Goal: Information Seeking & Learning: Find contact information

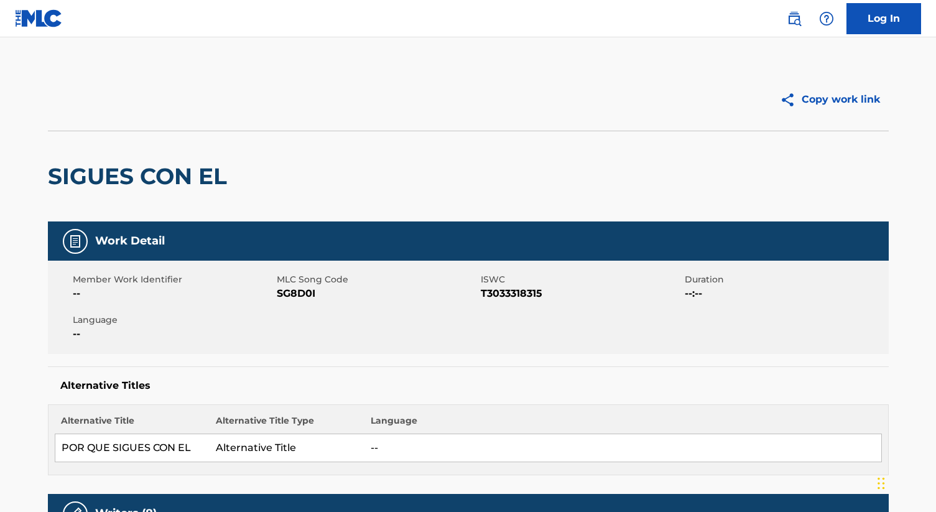
click at [791, 19] on img at bounding box center [794, 18] width 15 height 15
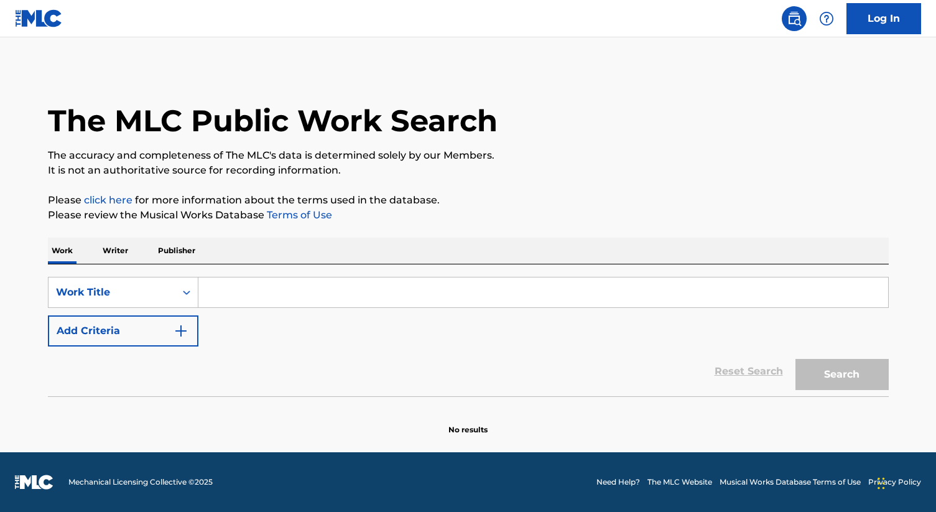
click at [112, 259] on p "Writer" at bounding box center [115, 251] width 33 height 26
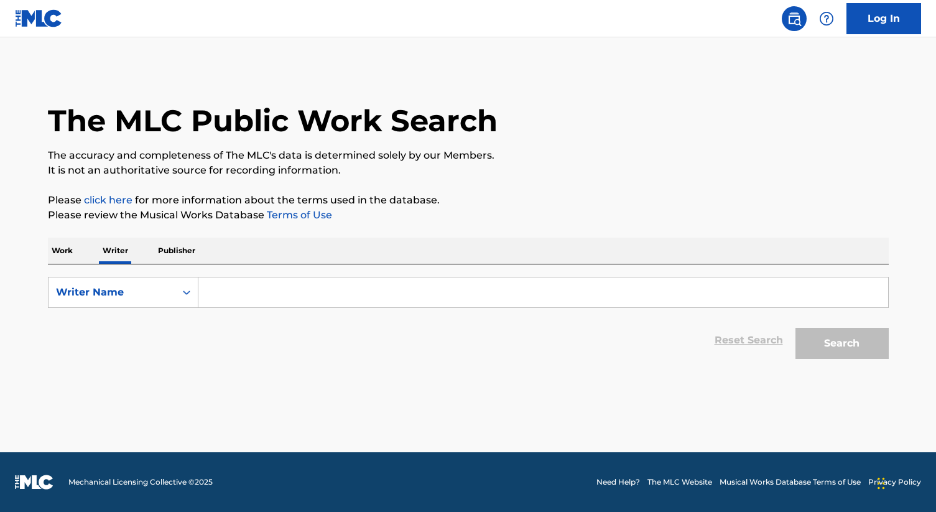
click at [238, 289] on input "Search Form" at bounding box center [543, 292] width 690 height 30
paste input "[PERSON_NAME]"
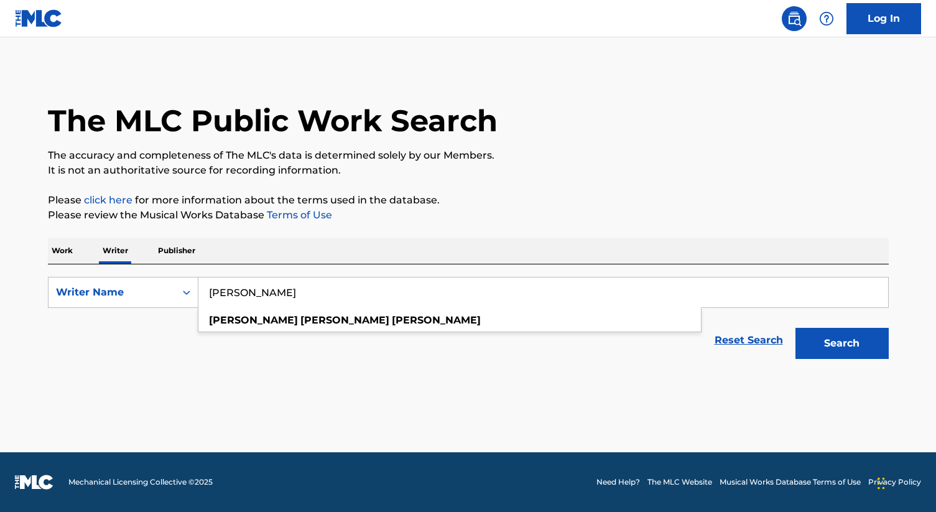
type input "[PERSON_NAME]"
click at [796, 328] on button "Search" at bounding box center [842, 343] width 93 height 31
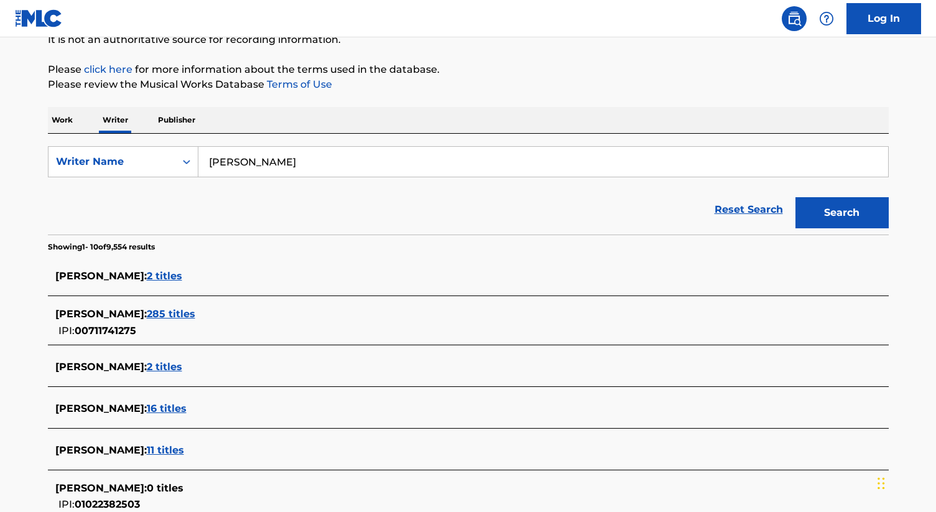
scroll to position [131, 0]
click at [195, 313] on span "285 titles" at bounding box center [171, 313] width 49 height 12
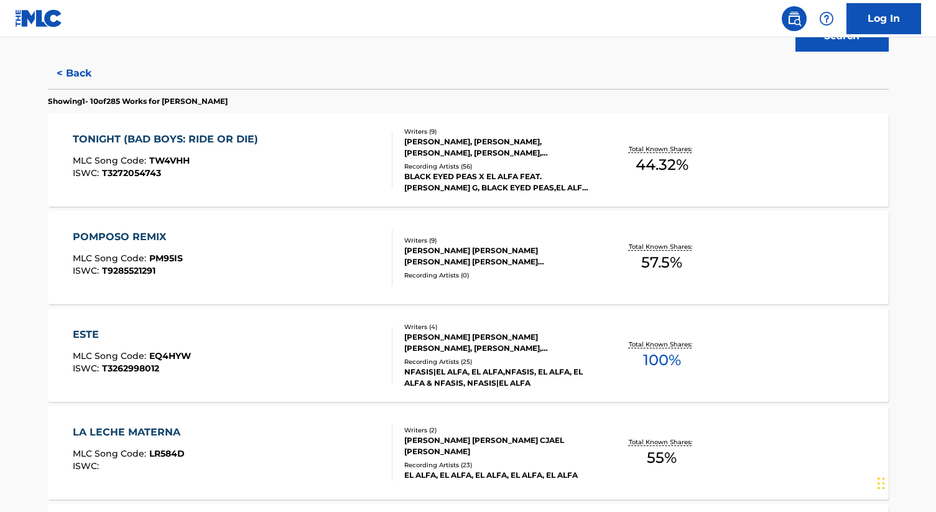
scroll to position [310, 0]
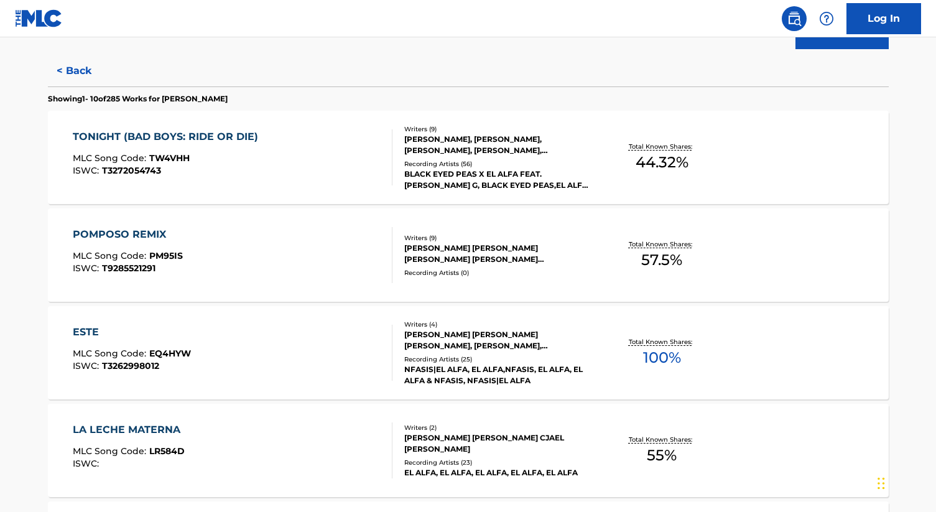
click at [238, 273] on div "POMPOSO REMIX MLC Song Code : PM95IS ISWC : T9285521291" at bounding box center [233, 255] width 320 height 56
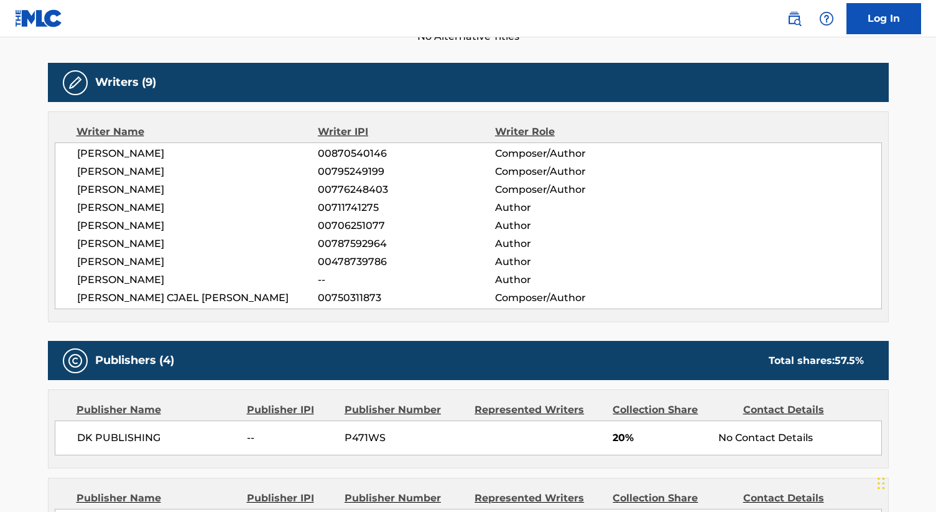
scroll to position [373, 0]
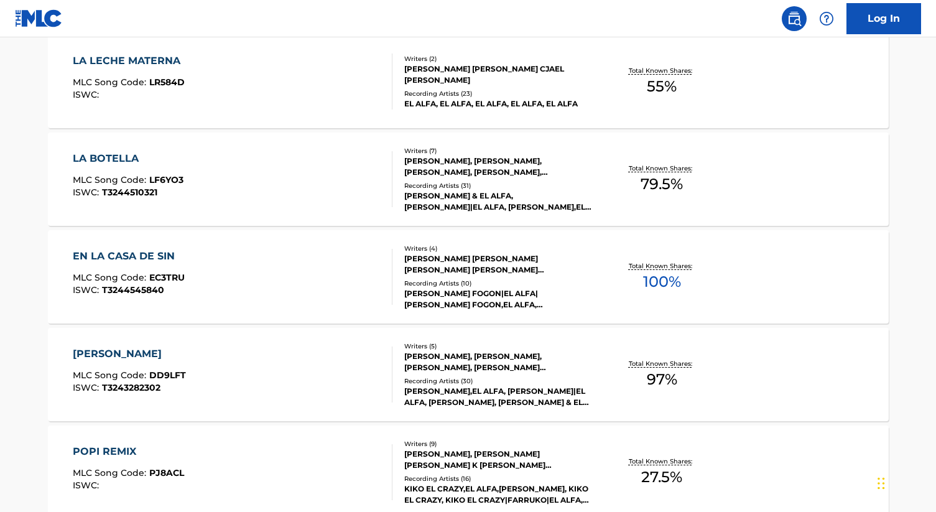
scroll to position [750, 0]
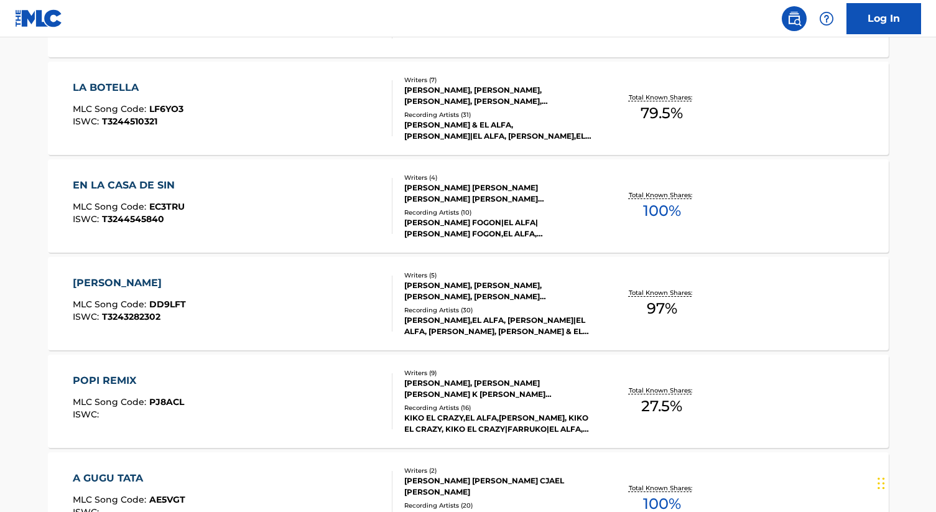
click at [478, 210] on div "Recording Artists ( 10 )" at bounding box center [498, 212] width 188 height 9
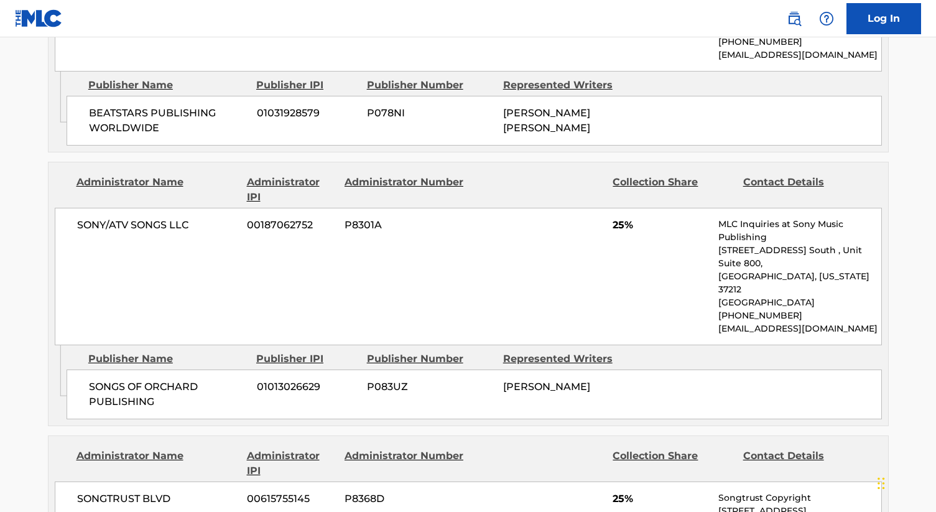
scroll to position [891, 0]
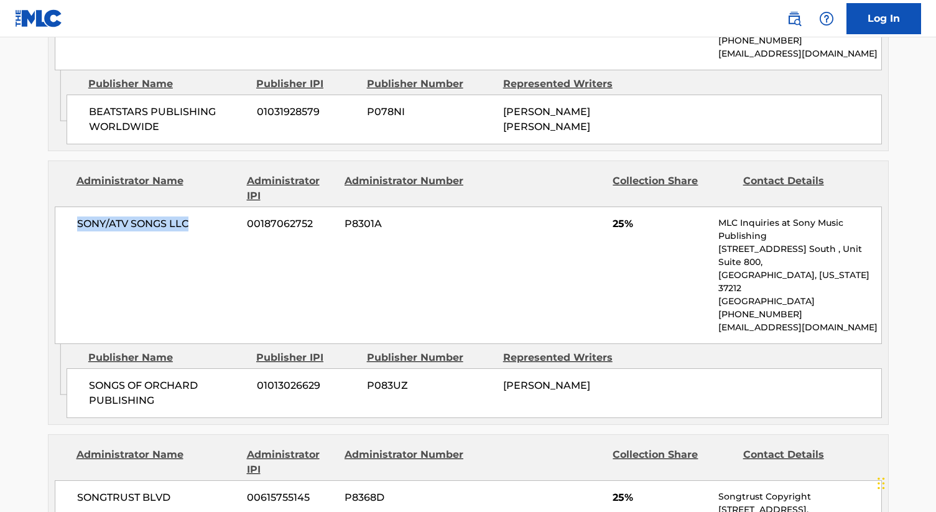
drag, startPoint x: 190, startPoint y: 189, endPoint x: 70, endPoint y: 189, distance: 119.5
click at [70, 207] on div "SONY/ATV SONGS LLC 00187062752 P8301A 25% MLC Inquiries at Sony Music Publishin…" at bounding box center [468, 275] width 827 height 137
copy span "SONY/ATV SONGS LLC"
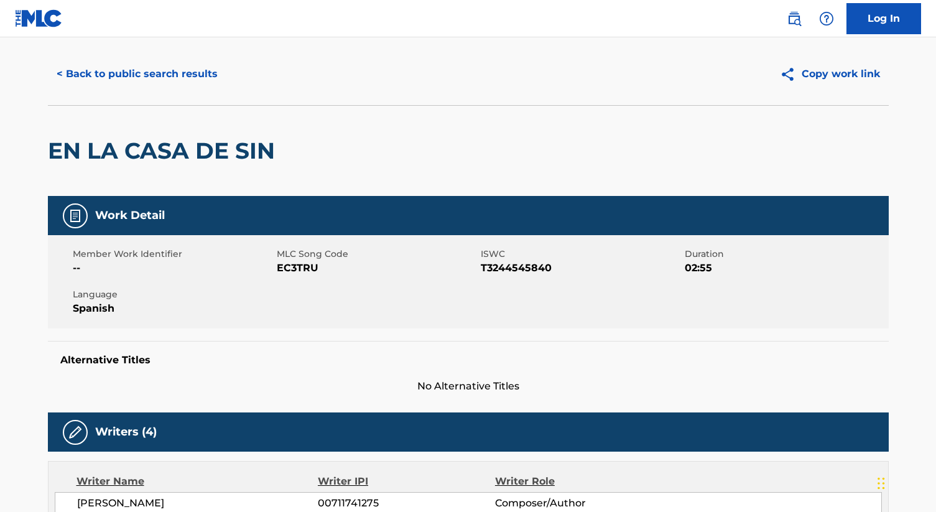
scroll to position [0, 0]
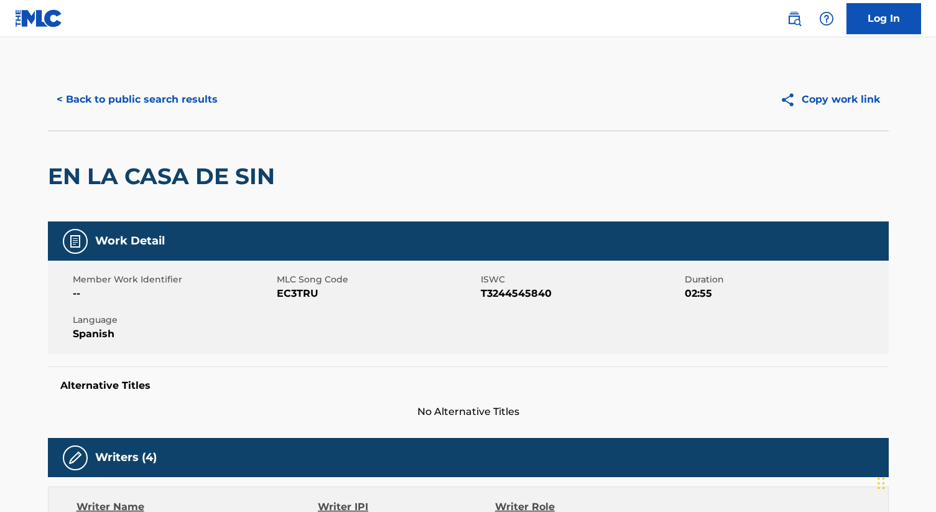
click at [75, 89] on button "< Back to public search results" at bounding box center [137, 99] width 179 height 31
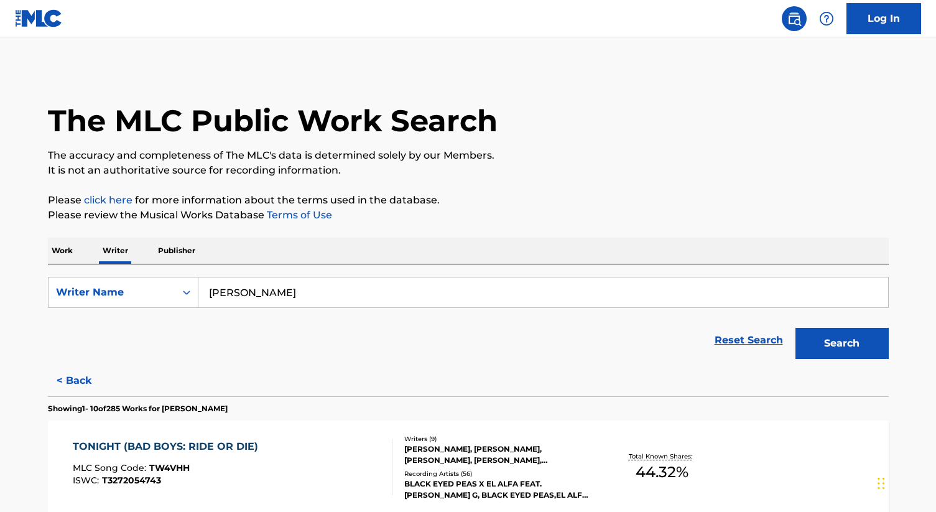
click at [398, 293] on input "[PERSON_NAME]" at bounding box center [543, 292] width 690 height 30
click at [399, 292] on input "[PERSON_NAME]" at bounding box center [543, 292] width 690 height 30
paste input "[PERSON_NAME]"
type input "[PERSON_NAME] BatistLeury [PERSON_NAME]"
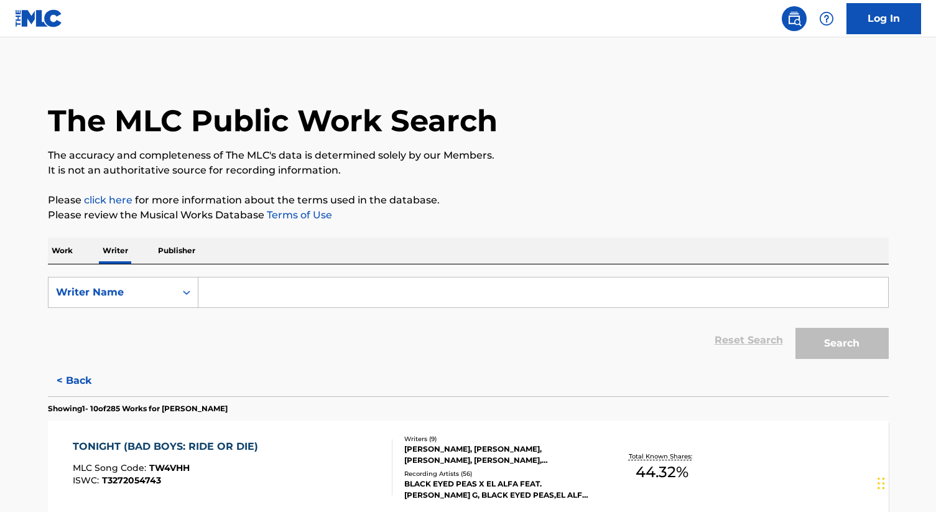
paste input "[PERSON_NAME]"
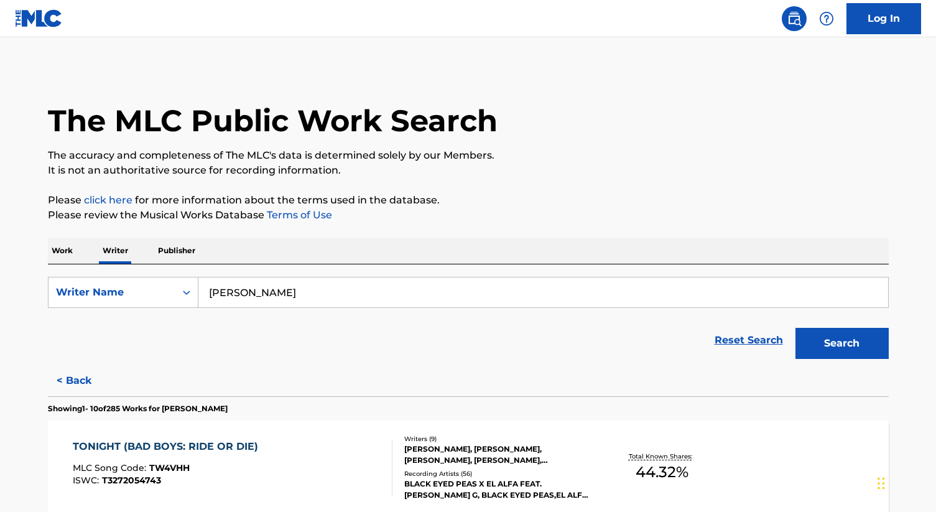
type input "[PERSON_NAME]"
click at [796, 328] on button "Search" at bounding box center [842, 343] width 93 height 31
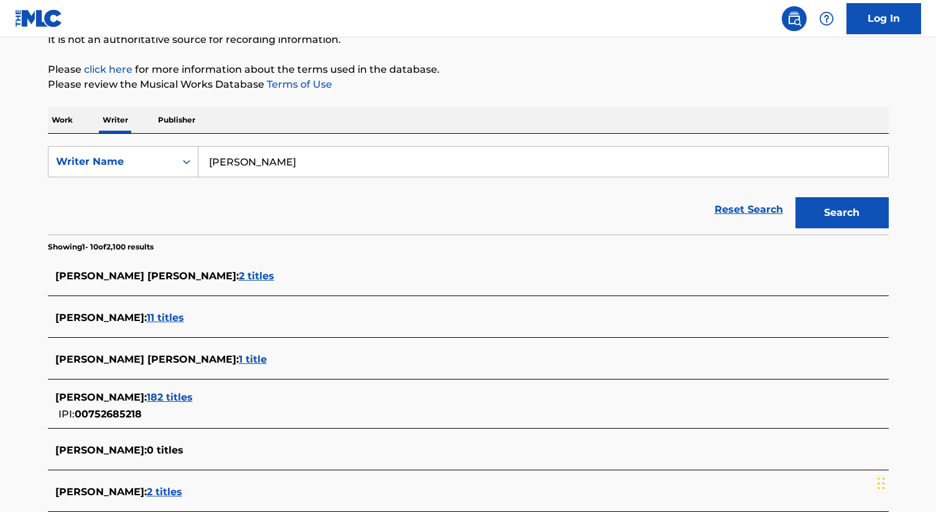
scroll to position [133, 0]
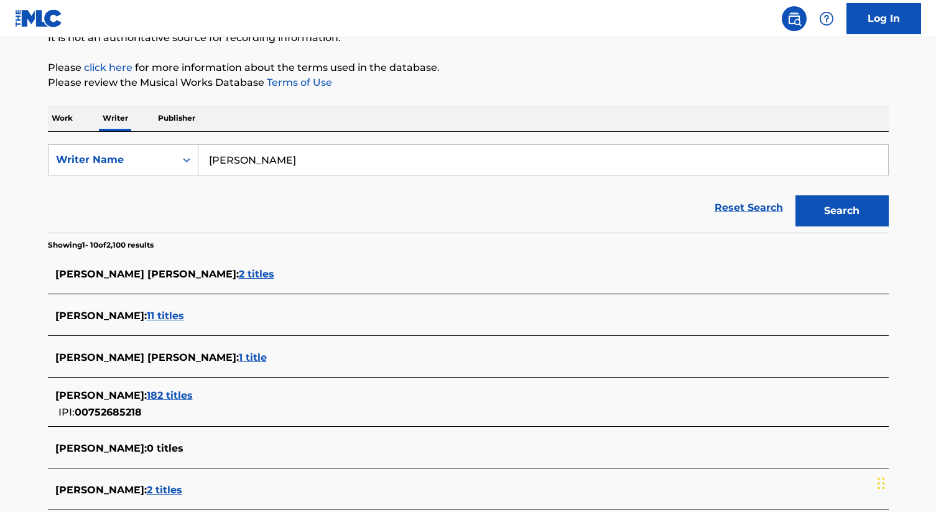
click at [193, 392] on span "182 titles" at bounding box center [170, 395] width 46 height 12
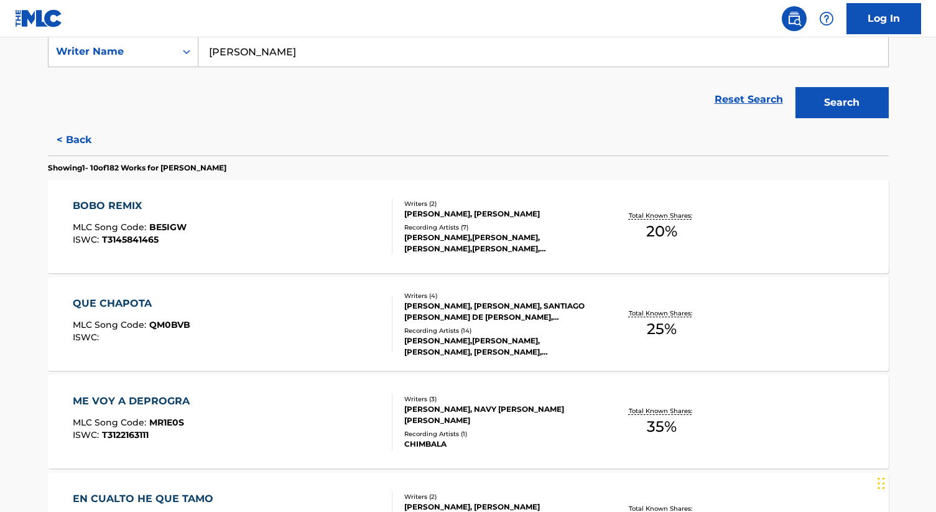
scroll to position [246, 0]
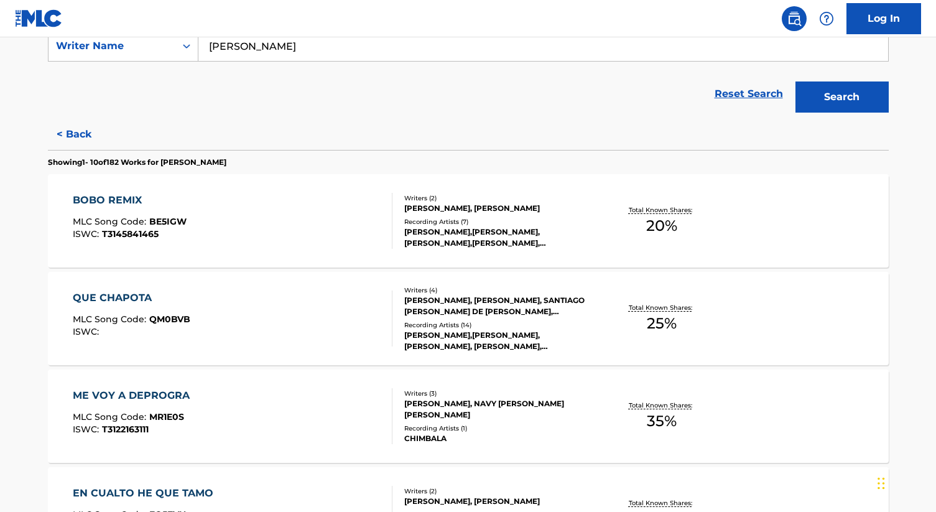
click at [291, 334] on div "QUE CHAPOTA MLC Song Code : QM0BVB ISWC :" at bounding box center [233, 319] width 320 height 56
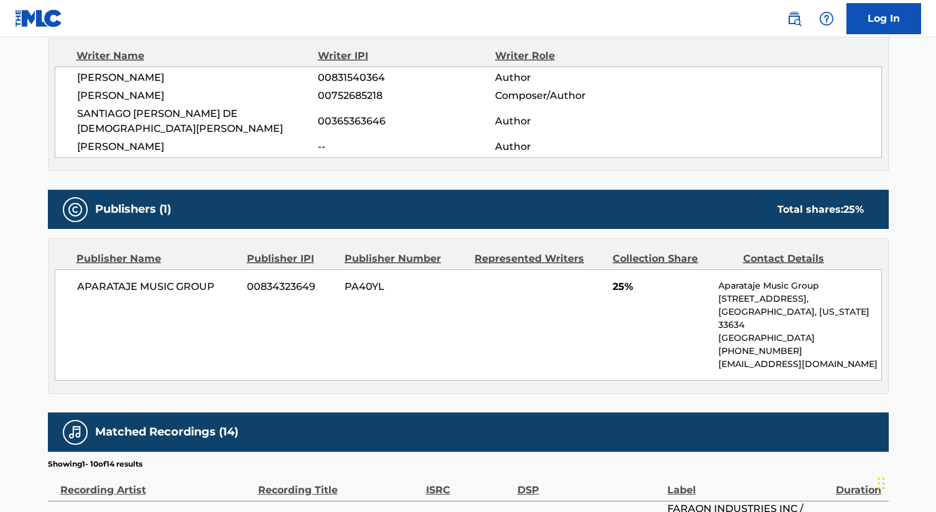
scroll to position [436, 0]
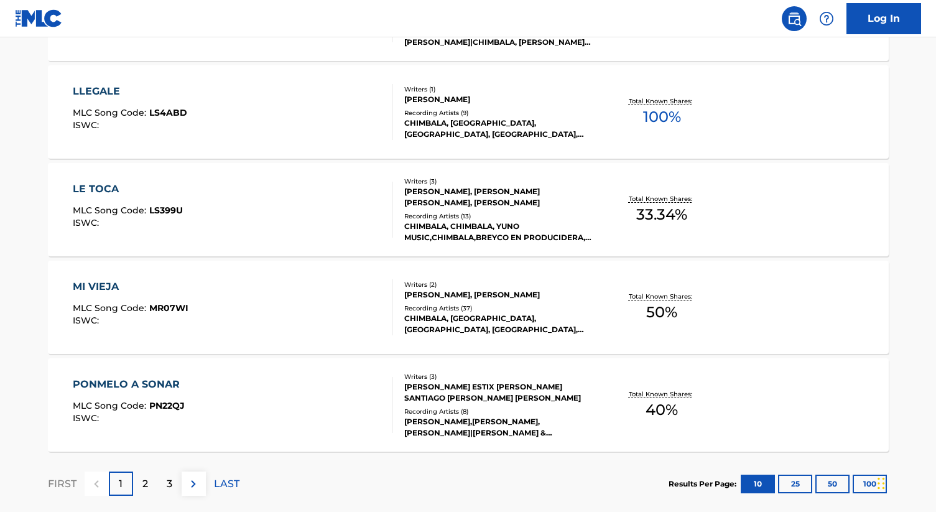
scroll to position [939, 0]
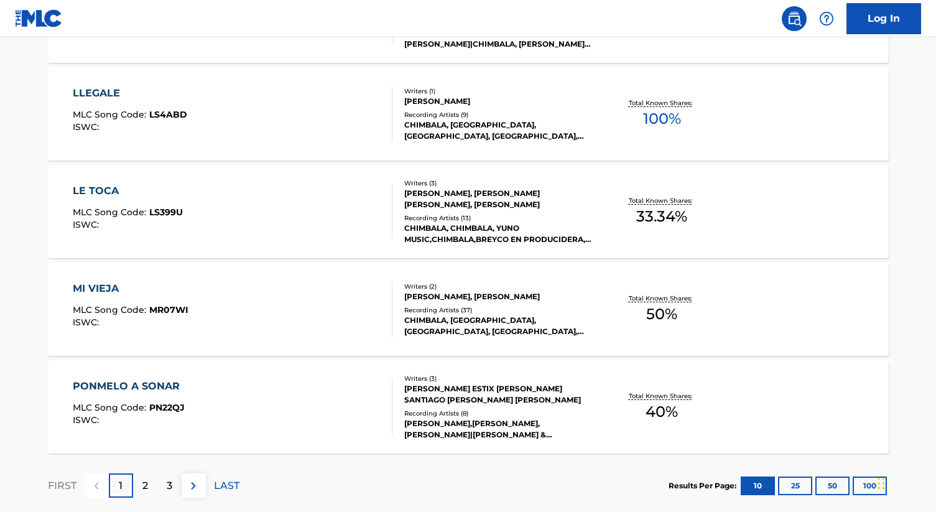
click at [496, 184] on div "Writers ( 3 )" at bounding box center [498, 183] width 188 height 9
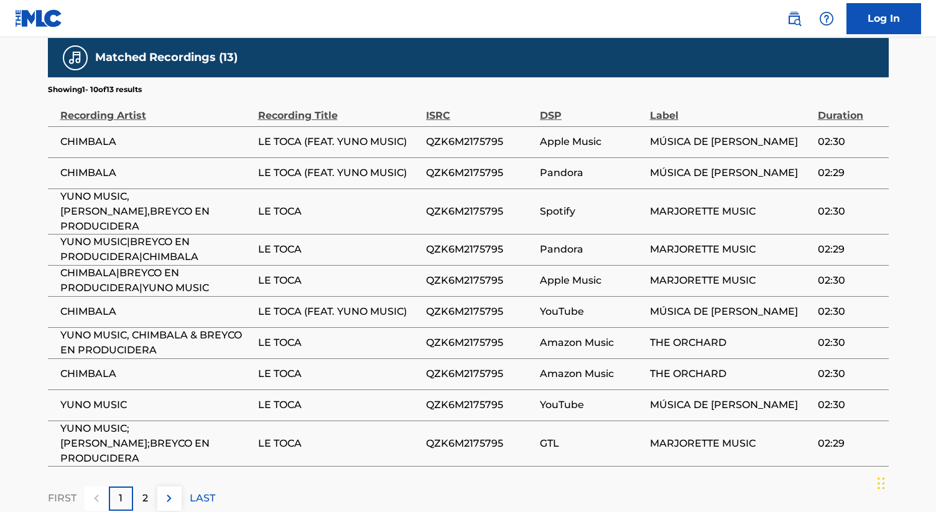
scroll to position [827, 0]
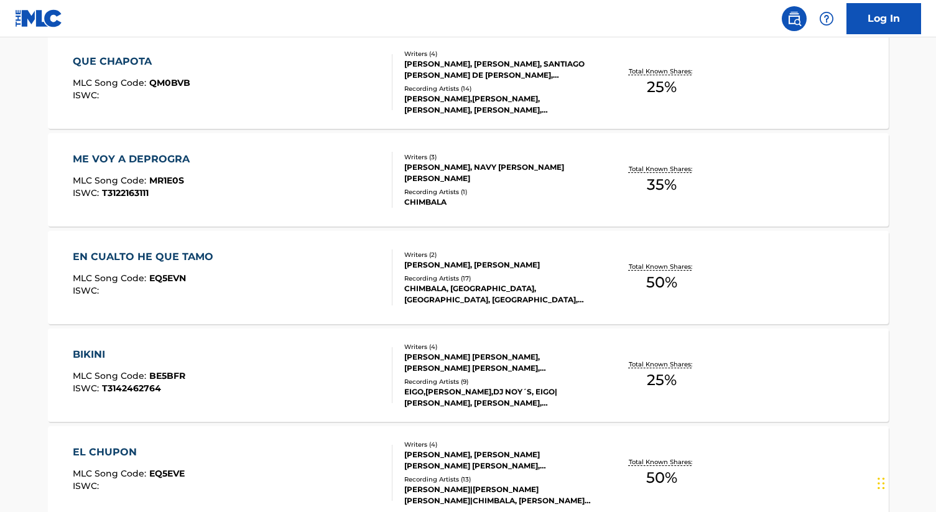
scroll to position [490, 0]
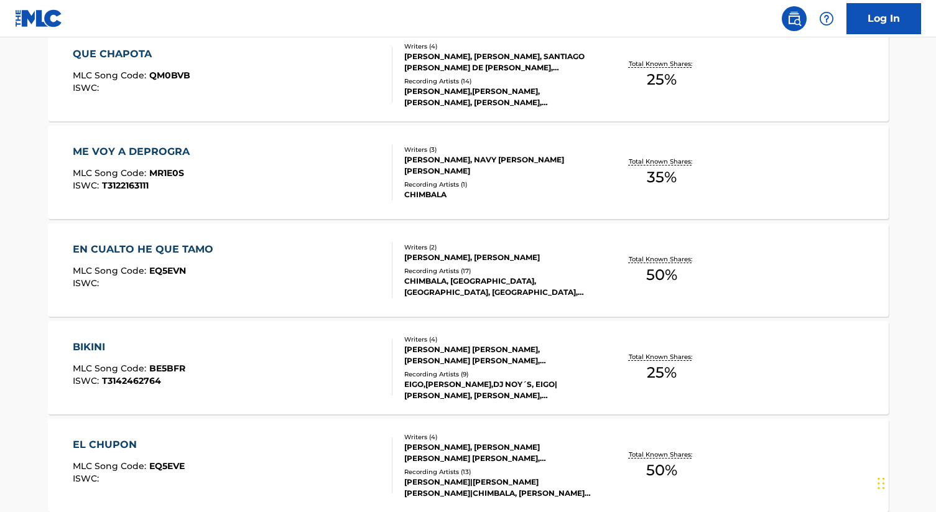
click at [466, 252] on div "[PERSON_NAME], [PERSON_NAME]" at bounding box center [498, 257] width 188 height 11
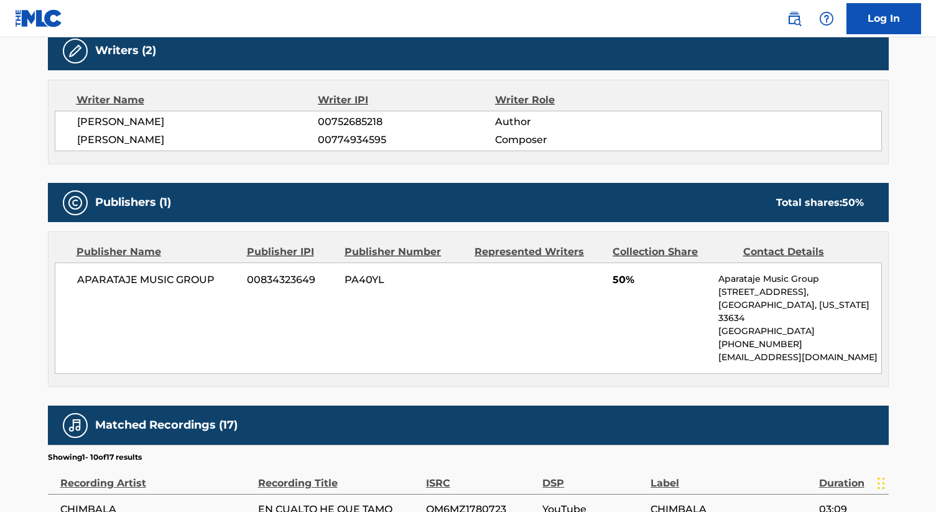
scroll to position [406, 0]
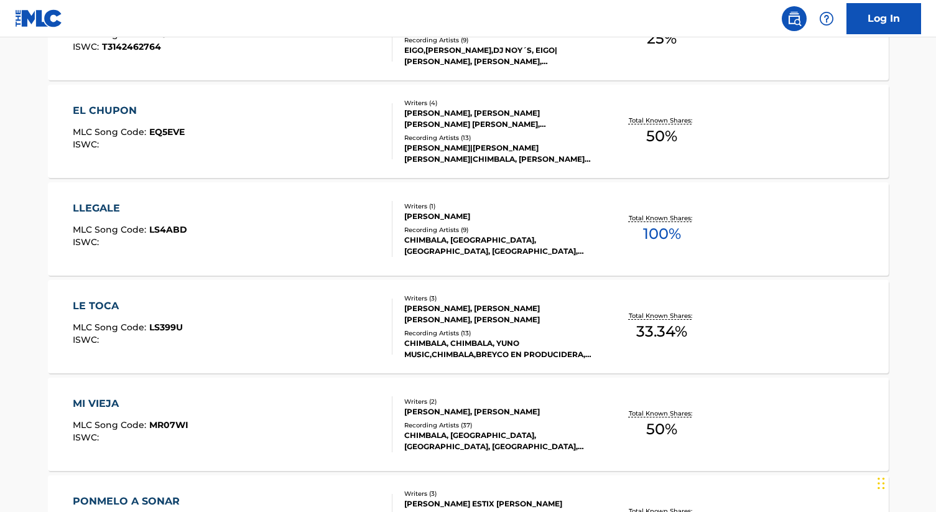
scroll to position [849, 0]
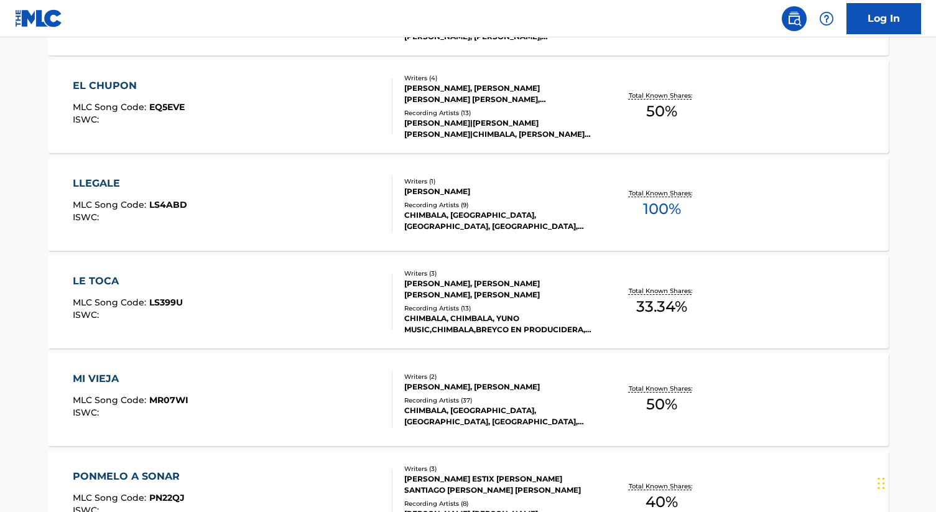
click at [472, 293] on div "[PERSON_NAME], [PERSON_NAME] [PERSON_NAME], [PERSON_NAME]" at bounding box center [498, 289] width 188 height 22
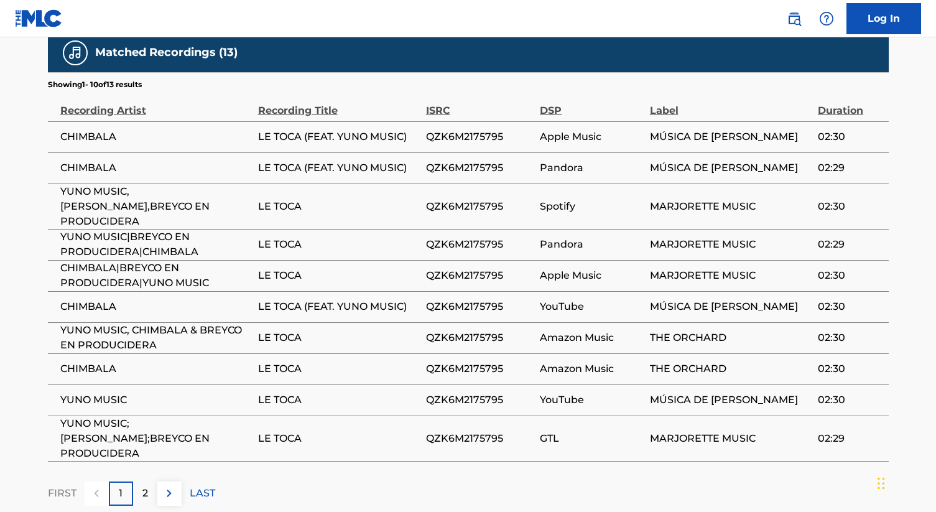
scroll to position [816, 0]
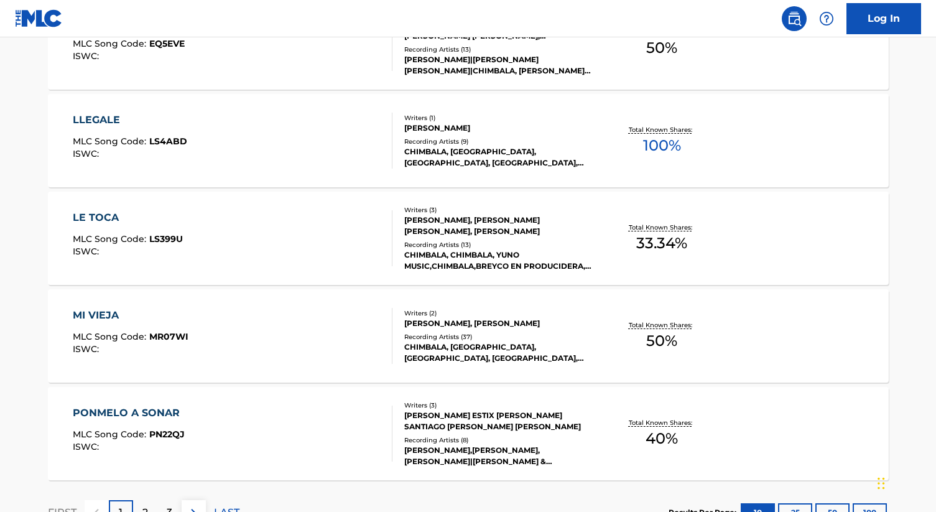
scroll to position [933, 0]
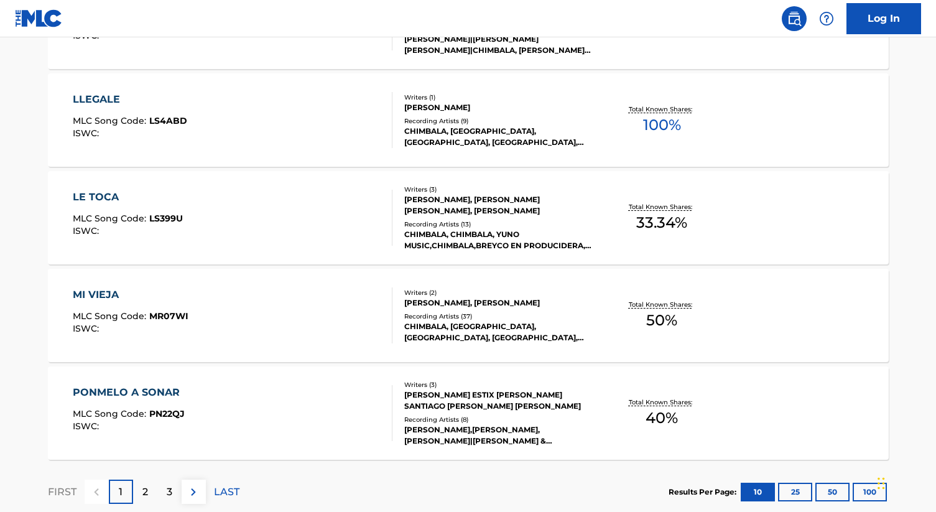
click at [475, 299] on div "[PERSON_NAME], [PERSON_NAME]" at bounding box center [498, 302] width 188 height 11
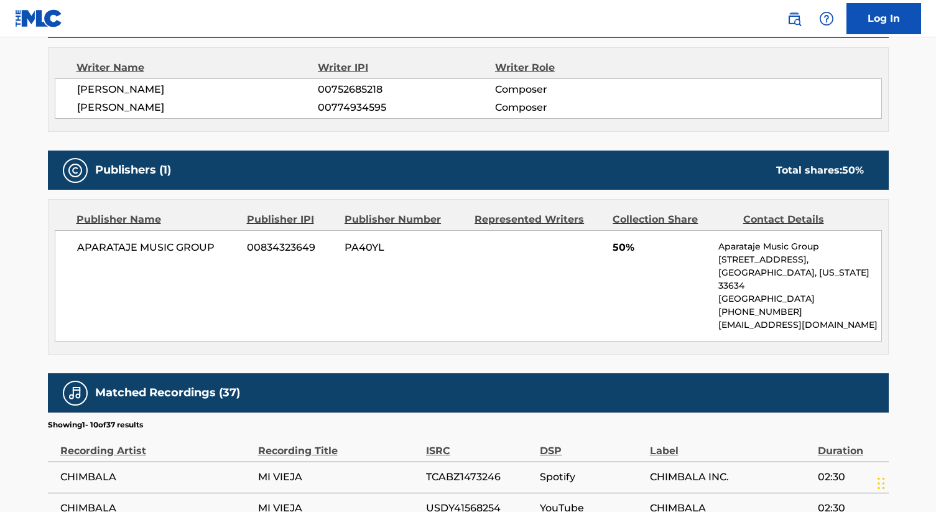
scroll to position [435, 0]
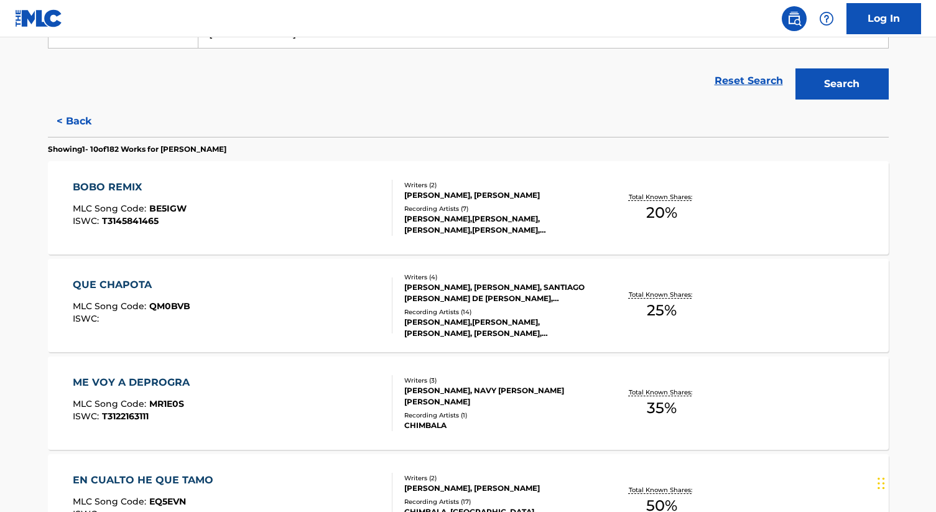
scroll to position [266, 0]
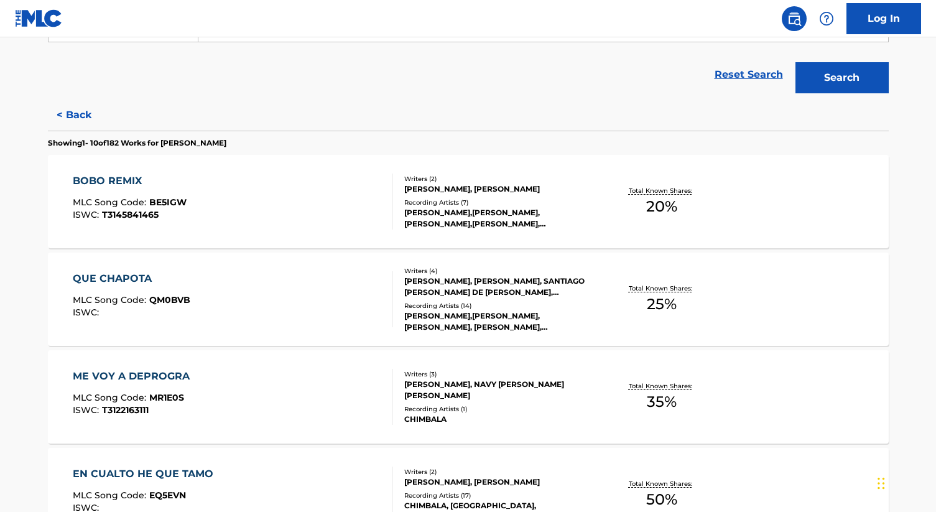
click at [460, 207] on div "[PERSON_NAME],[PERSON_NAME], [PERSON_NAME],[PERSON_NAME], [PERSON_NAME],[PERSON…" at bounding box center [498, 218] width 188 height 22
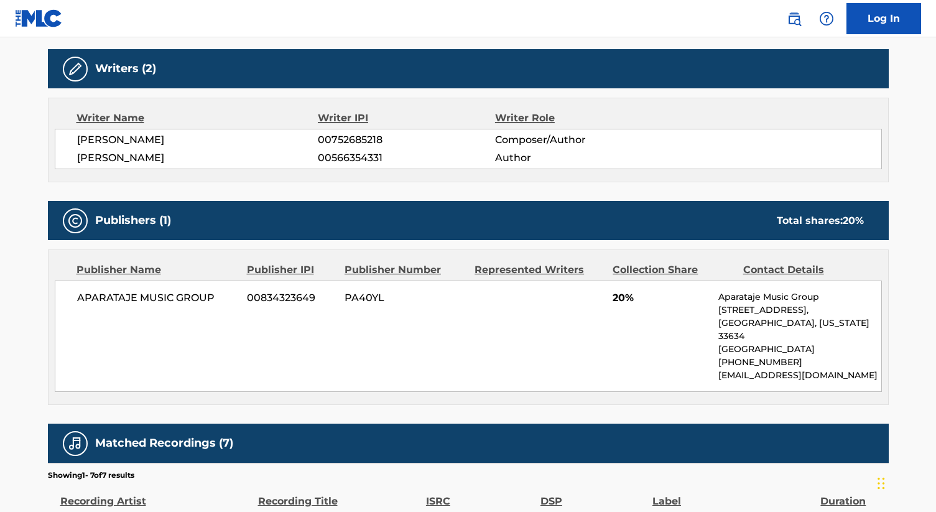
scroll to position [389, 0]
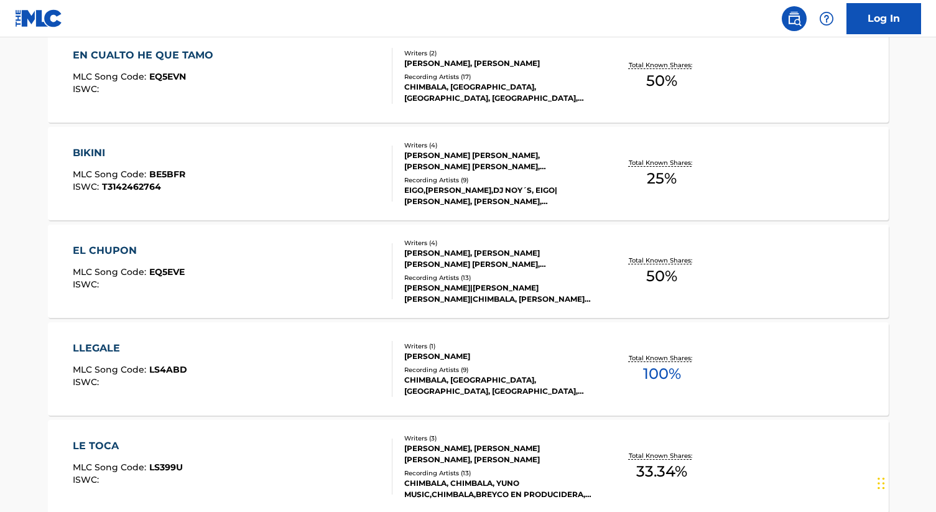
scroll to position [685, 0]
click at [580, 291] on div "[PERSON_NAME]|[PERSON_NAME] [PERSON_NAME]|CHIMBALA, [PERSON_NAME],[PERSON_NAME]…" at bounding box center [498, 293] width 188 height 22
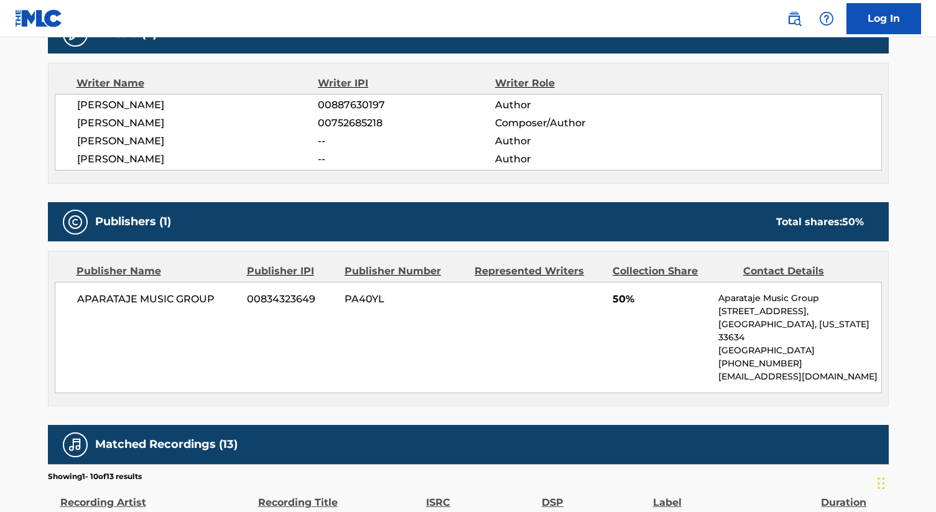
scroll to position [422, 0]
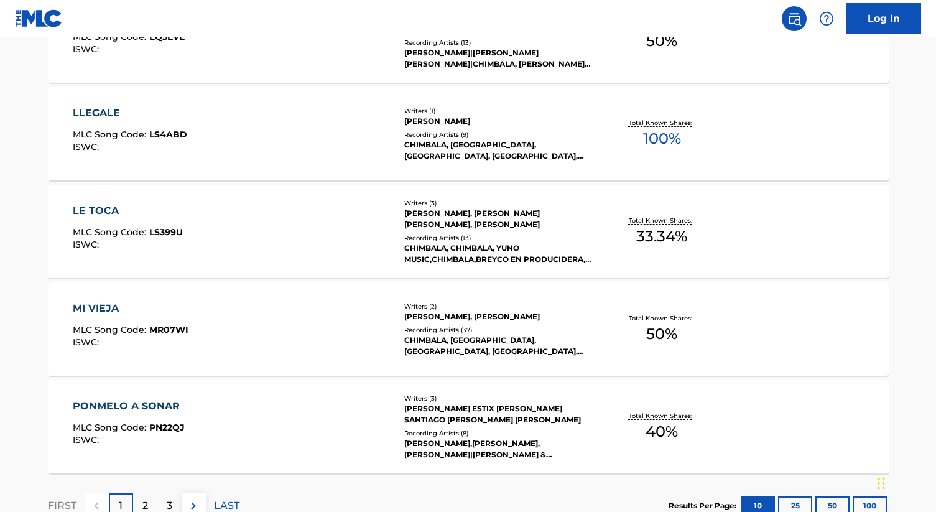
scroll to position [1011, 0]
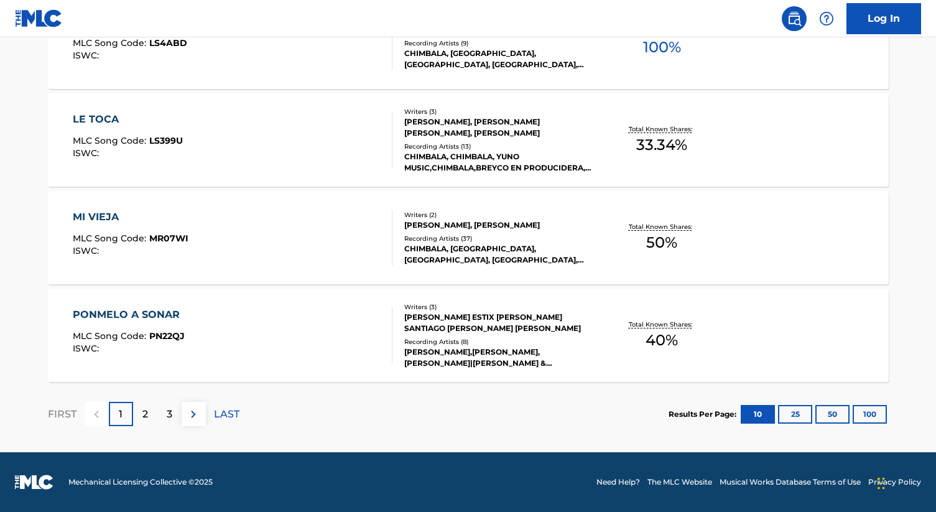
click at [552, 318] on div "[PERSON_NAME] ESTIX [PERSON_NAME] SANTIAGO [PERSON_NAME] [PERSON_NAME]" at bounding box center [498, 323] width 188 height 22
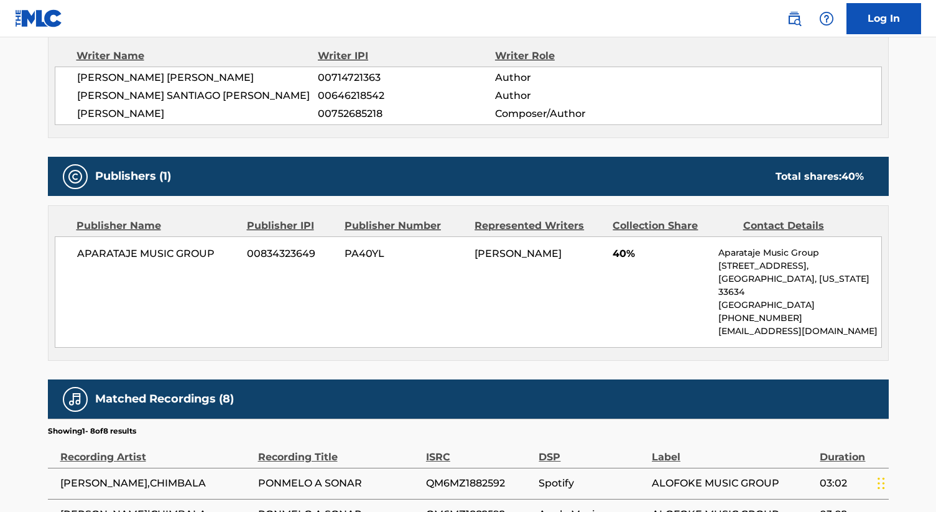
scroll to position [450, 0]
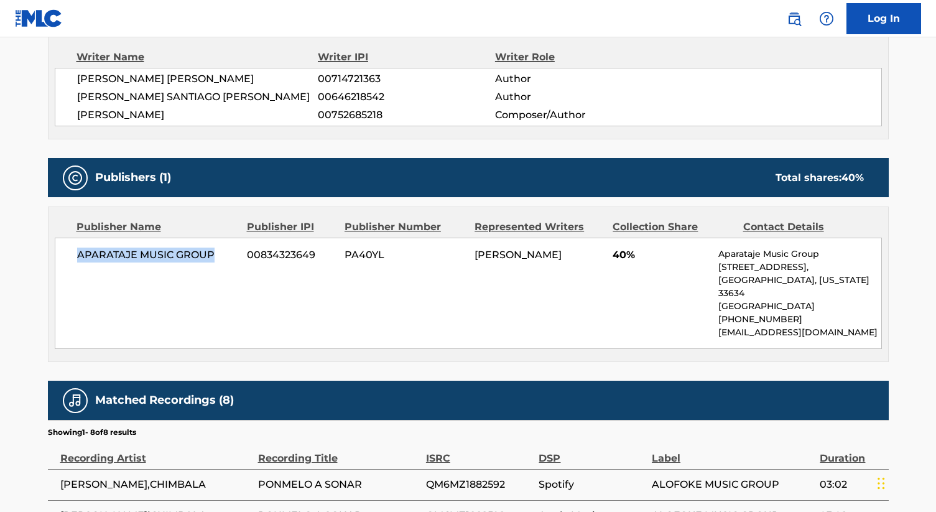
drag, startPoint x: 205, startPoint y: 251, endPoint x: 55, endPoint y: 246, distance: 150.0
click at [55, 246] on div "APARATAJE MUSIC GROUP 00834323649 PA40YL [PERSON_NAME] 40% Aparataje Music Grou…" at bounding box center [468, 293] width 827 height 111
copy span "APARATAJE MUSIC GROUP"
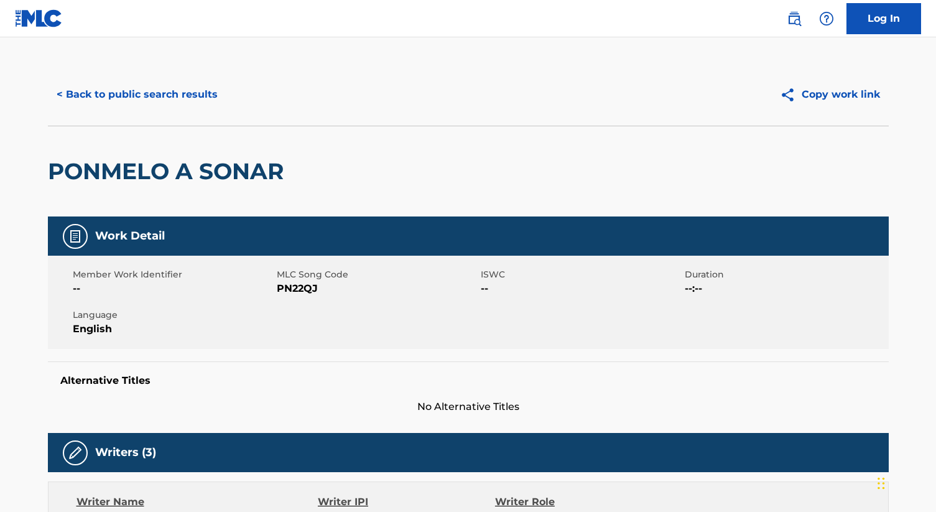
scroll to position [0, 0]
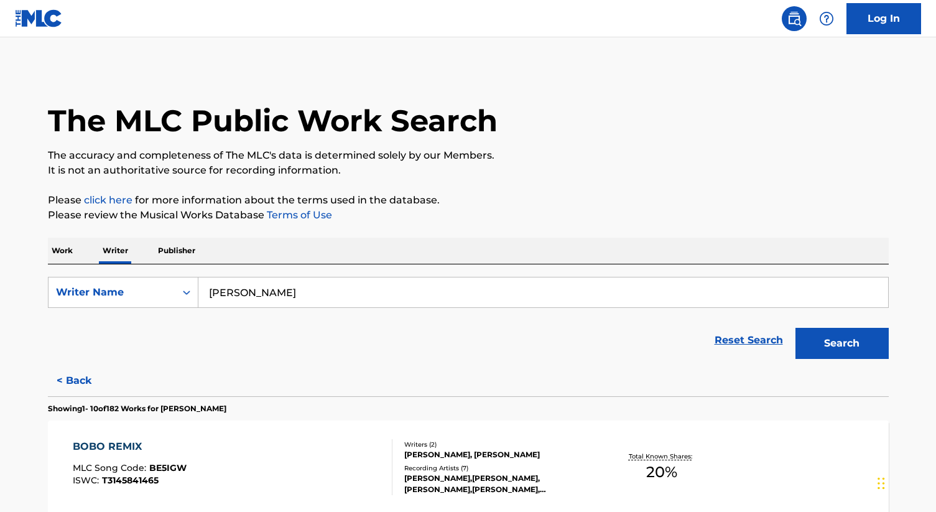
click at [335, 294] on input "[PERSON_NAME]" at bounding box center [543, 292] width 690 height 30
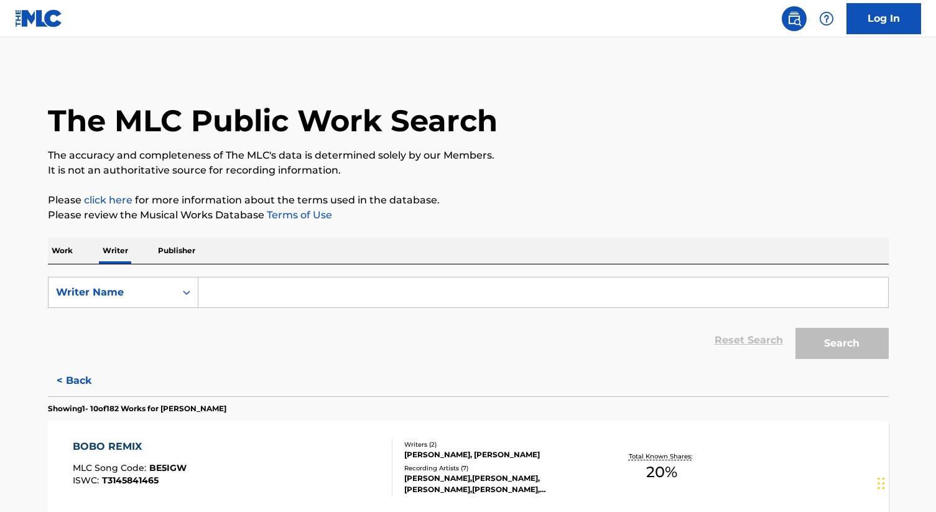
paste input "[PERSON_NAME] P"
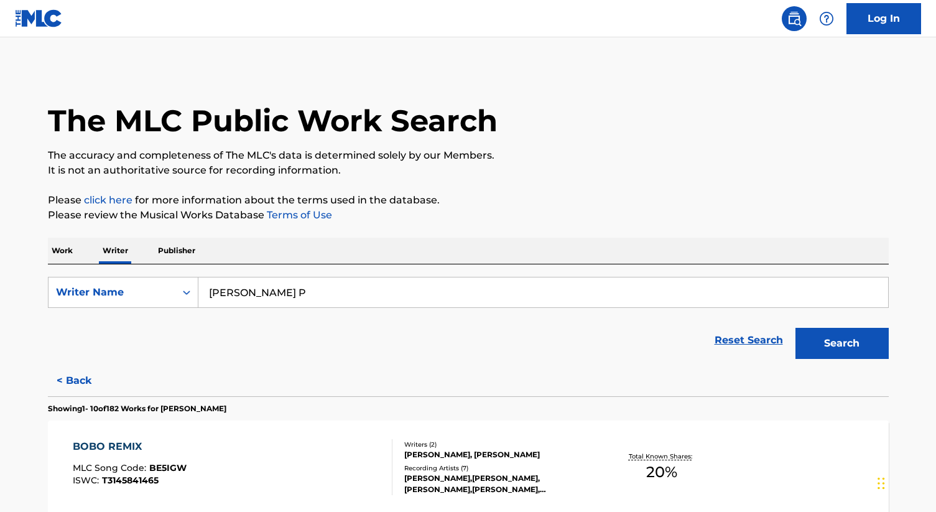
type input "[PERSON_NAME] P"
click at [796, 328] on button "Search" at bounding box center [842, 343] width 93 height 31
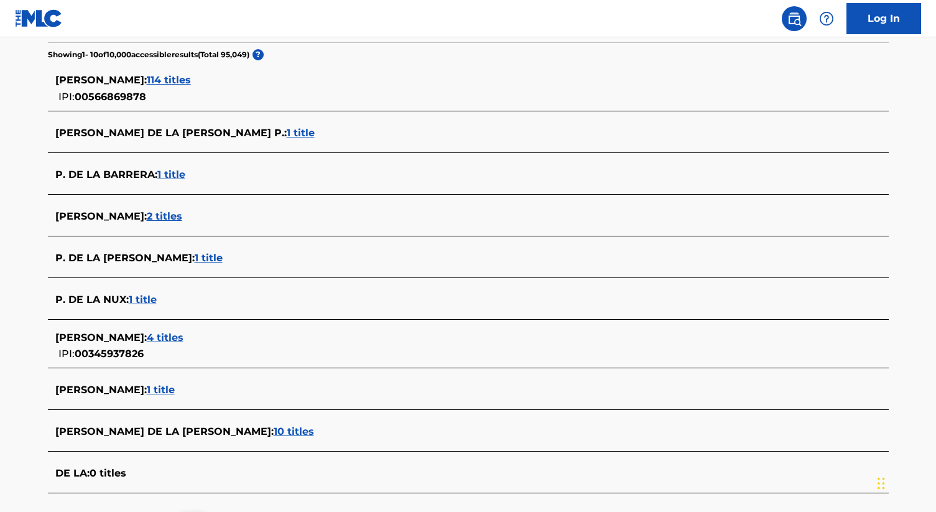
scroll to position [312, 0]
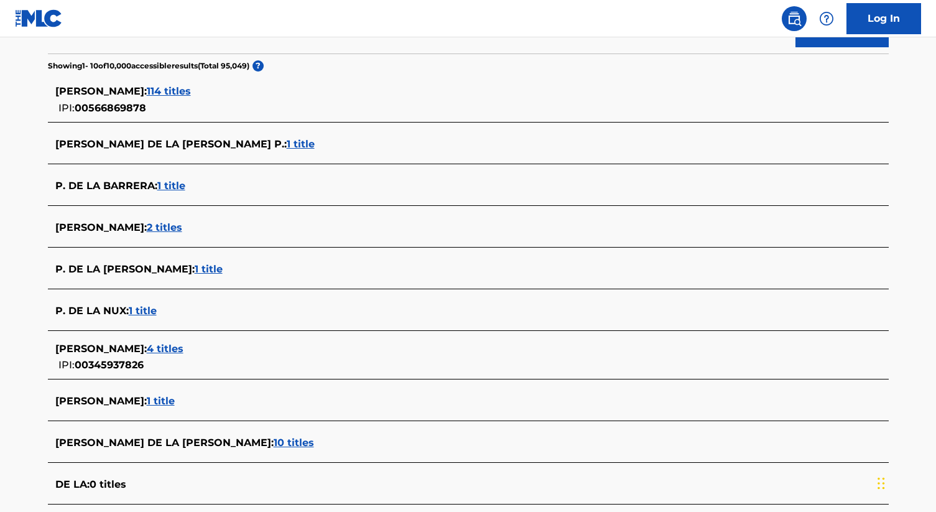
click at [147, 91] on span "114 titles" at bounding box center [169, 91] width 44 height 12
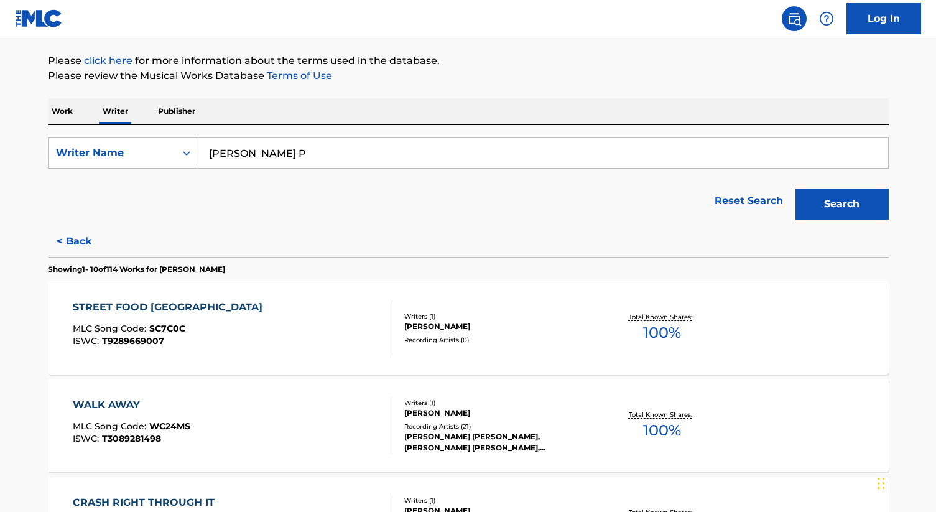
scroll to position [157, 0]
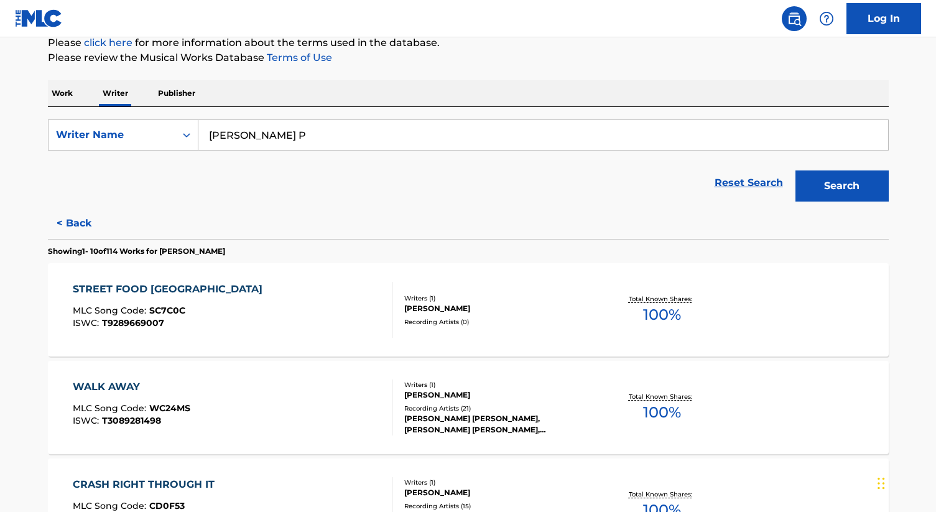
click at [300, 136] on input "[PERSON_NAME] P" at bounding box center [543, 135] width 690 height 30
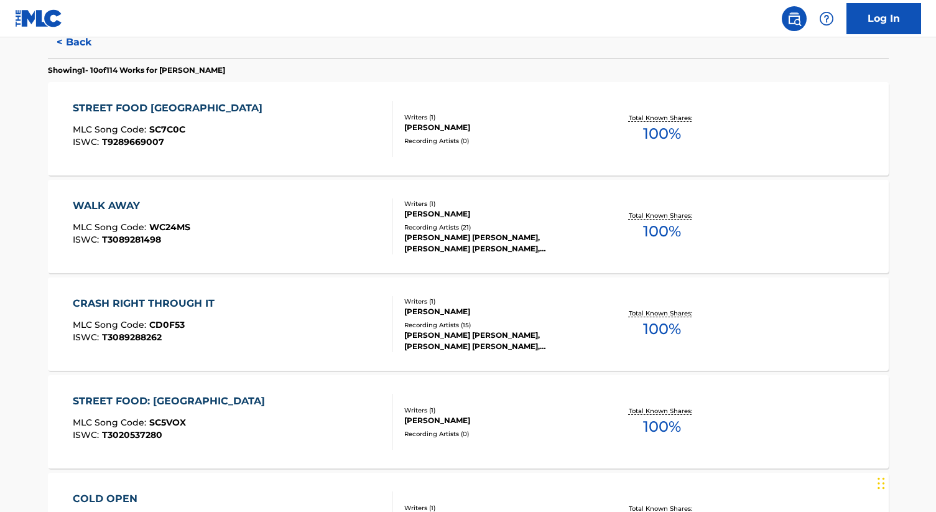
scroll to position [340, 0]
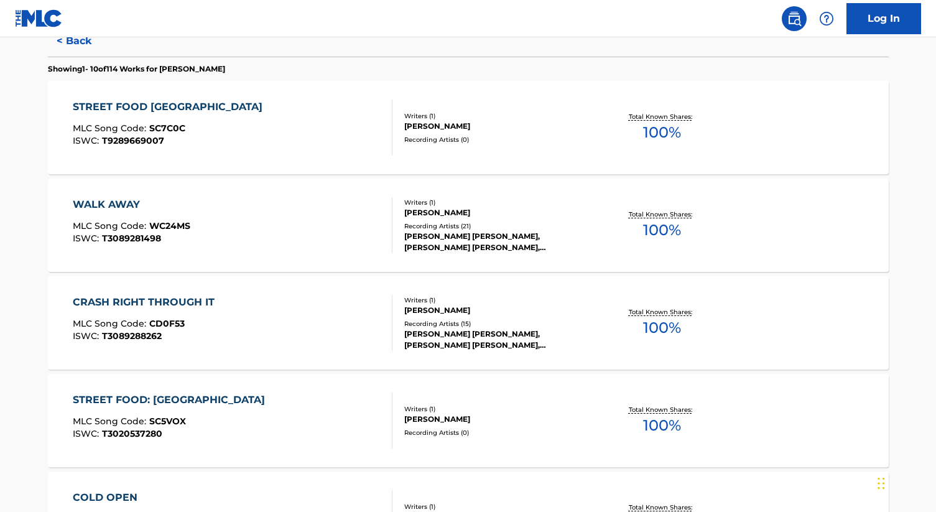
click at [333, 149] on div "STREET FOOD ASIA MLC Song Code : SC7C0C ISWC : T9289669007" at bounding box center [233, 128] width 320 height 56
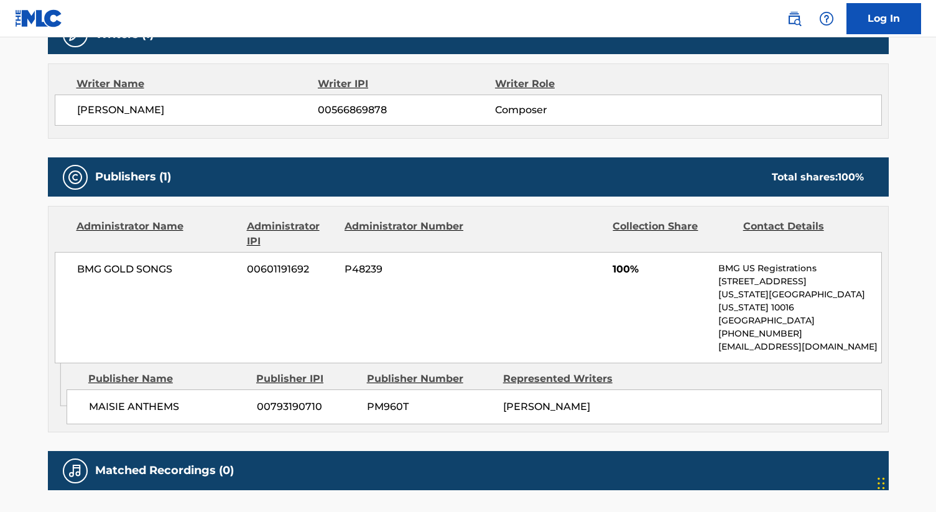
scroll to position [449, 0]
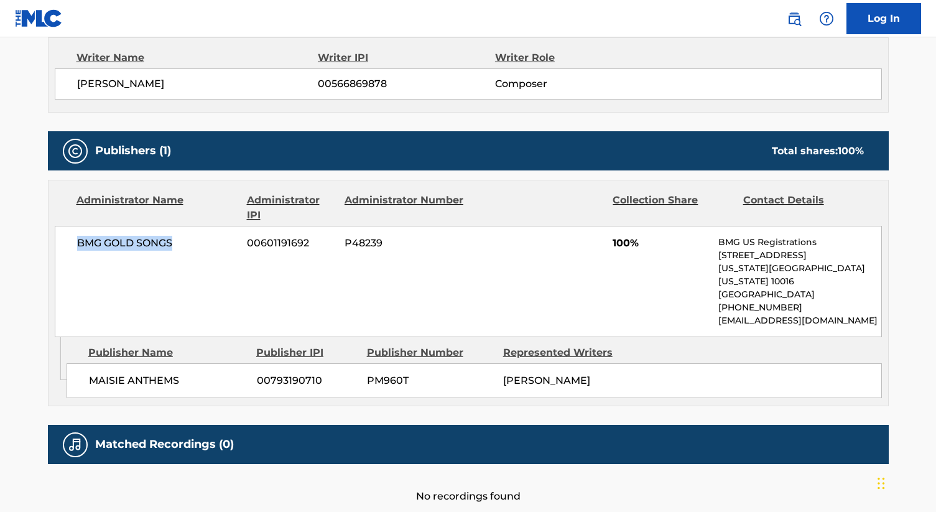
drag, startPoint x: 106, startPoint y: 240, endPoint x: 61, endPoint y: 238, distance: 45.5
click at [61, 238] on div "BMG GOLD SONGS 00601191692 P48239 100% BMG US Registrations [STREET_ADDRESS][US…" at bounding box center [468, 281] width 827 height 111
copy span "BMG GOLD SONGS"
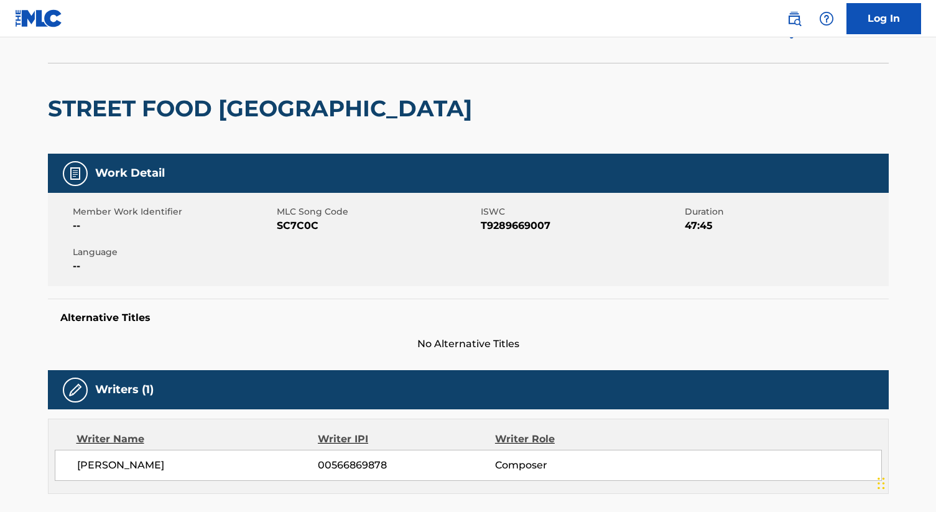
scroll to position [0, 0]
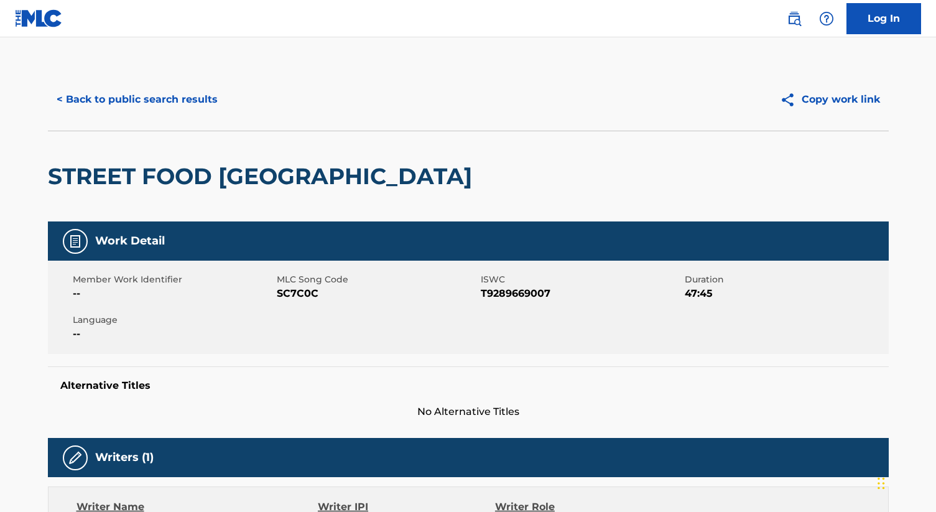
click at [799, 22] on img at bounding box center [794, 18] width 15 height 15
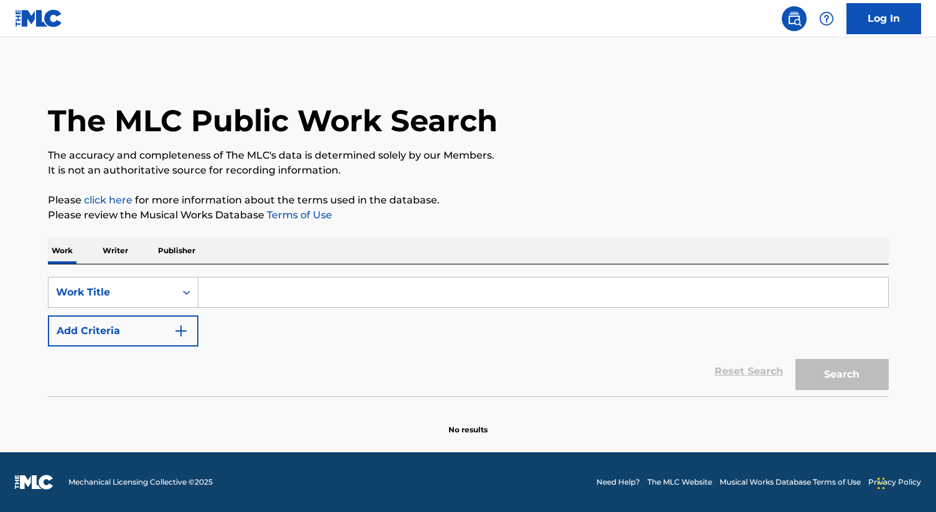
drag, startPoint x: 128, startPoint y: 249, endPoint x: 174, endPoint y: 260, distance: 47.2
click at [129, 249] on p "Writer" at bounding box center [115, 251] width 33 height 26
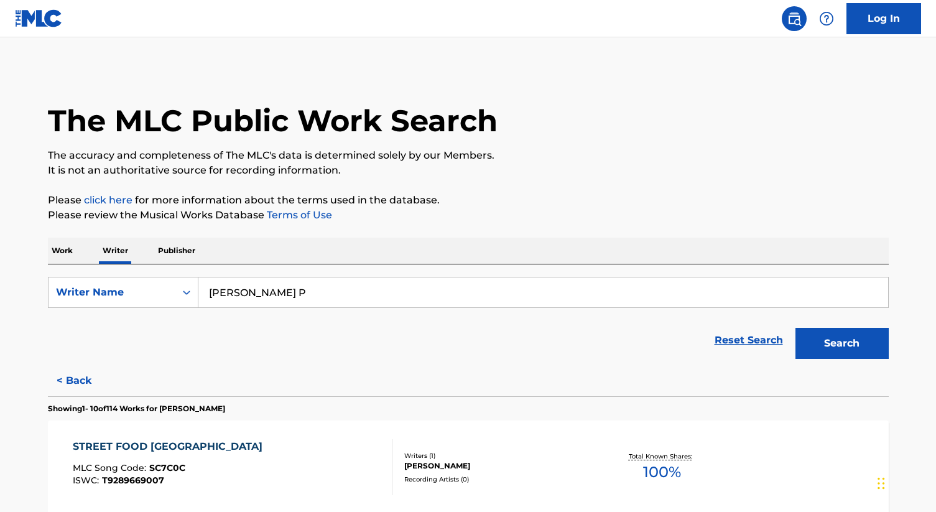
click at [313, 299] on input "[PERSON_NAME] P" at bounding box center [543, 292] width 690 height 30
type input "J"
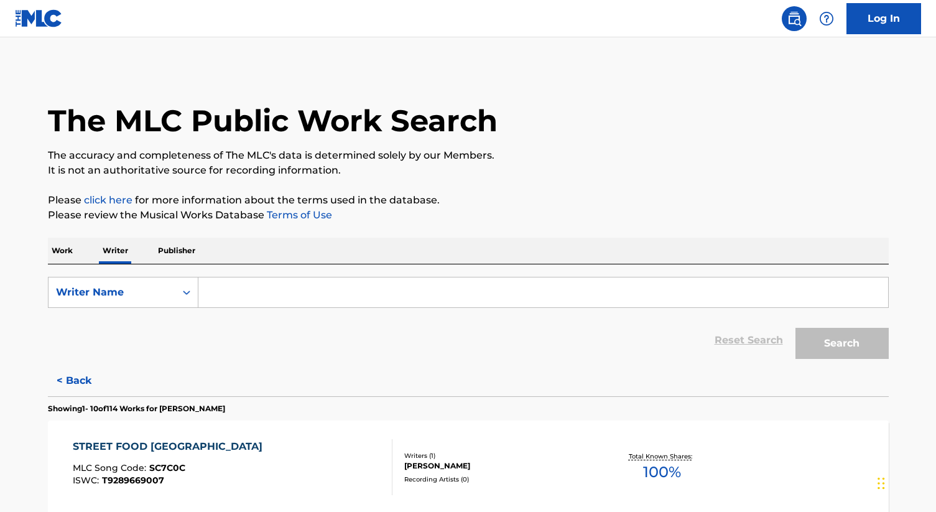
paste input "[PERSON_NAME]"
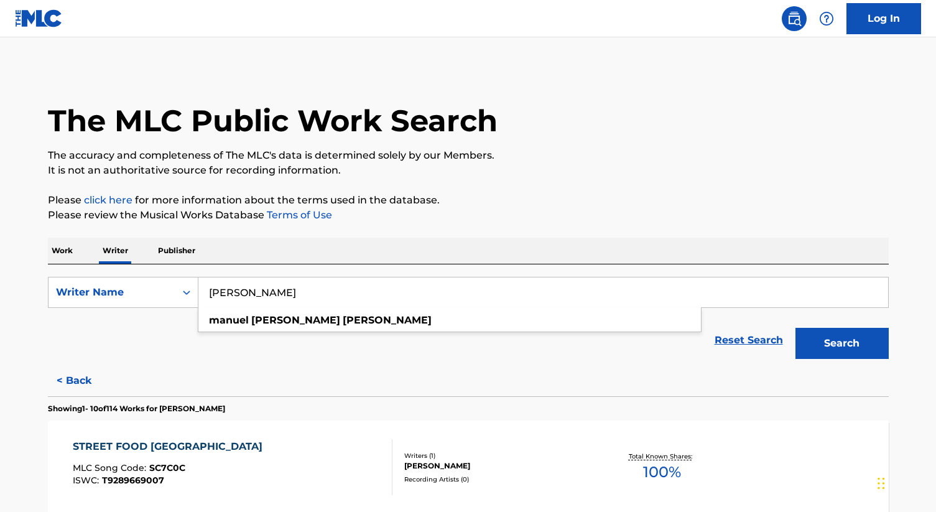
type input "[PERSON_NAME]"
click at [796, 328] on button "Search" at bounding box center [842, 343] width 93 height 31
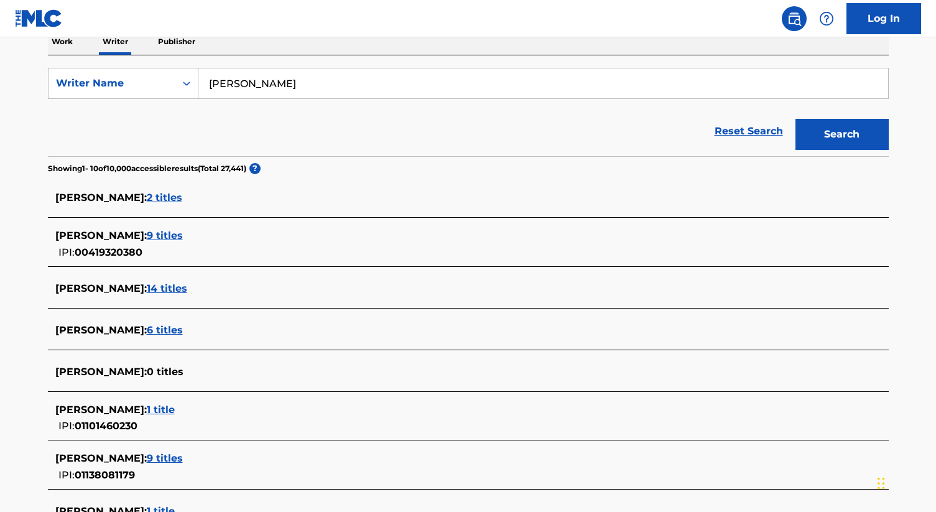
scroll to position [210, 0]
click at [170, 234] on span "9 titles" at bounding box center [165, 235] width 36 height 12
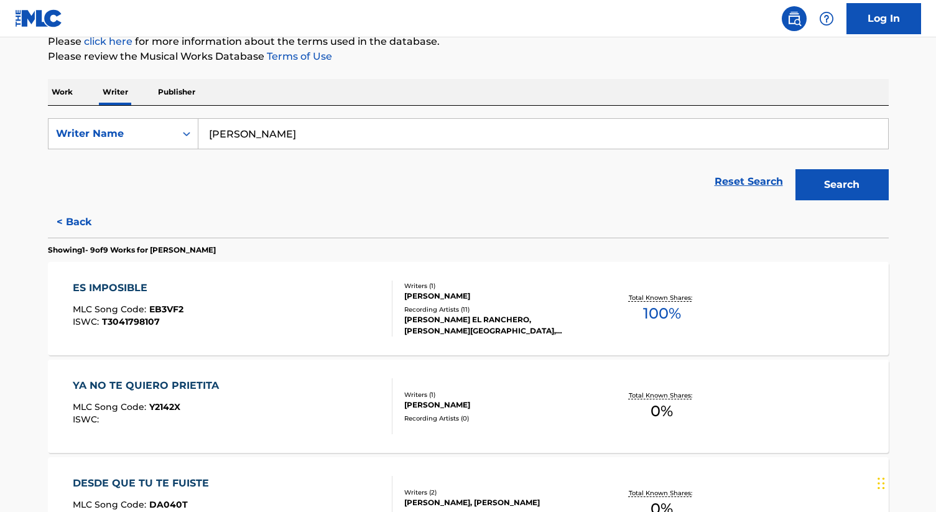
scroll to position [164, 0]
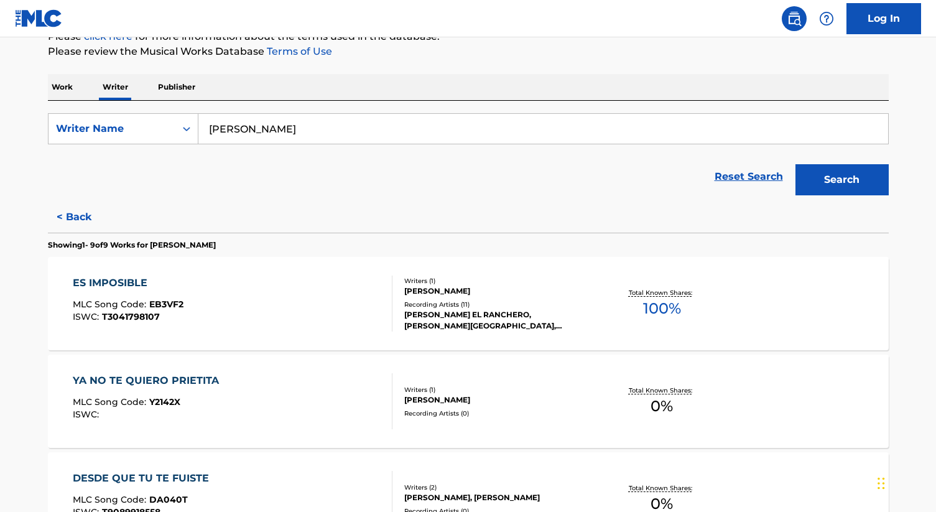
click at [113, 286] on div "ES IMPOSIBLE" at bounding box center [128, 283] width 111 height 15
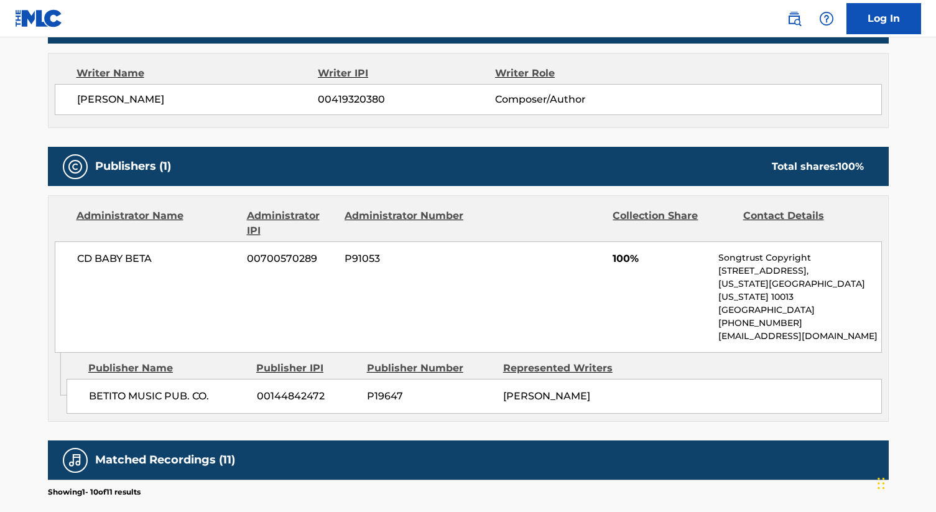
scroll to position [440, 0]
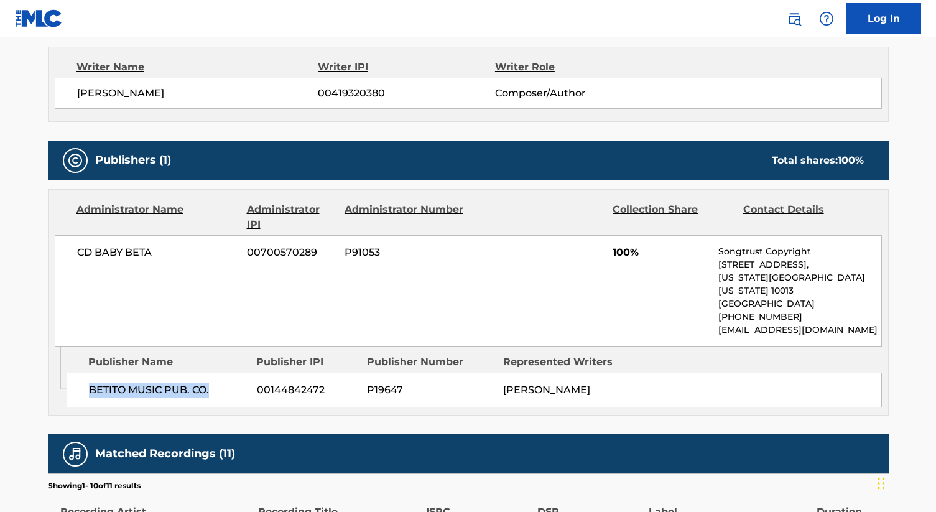
drag, startPoint x: 217, startPoint y: 376, endPoint x: 83, endPoint y: 371, distance: 134.5
click at [81, 373] on div "BETITO MUSIC PUB. CO. 00144842472 P19647 [PERSON_NAME]" at bounding box center [475, 390] width 816 height 35
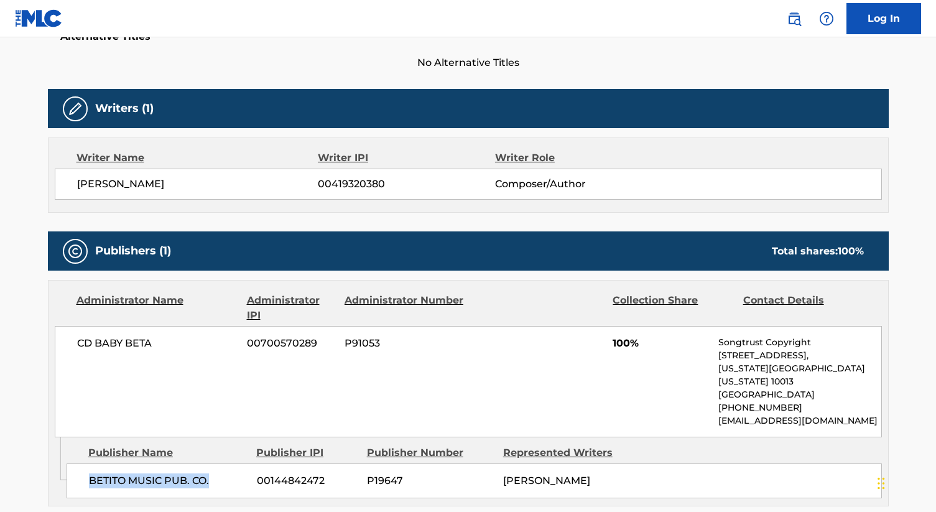
scroll to position [350, 0]
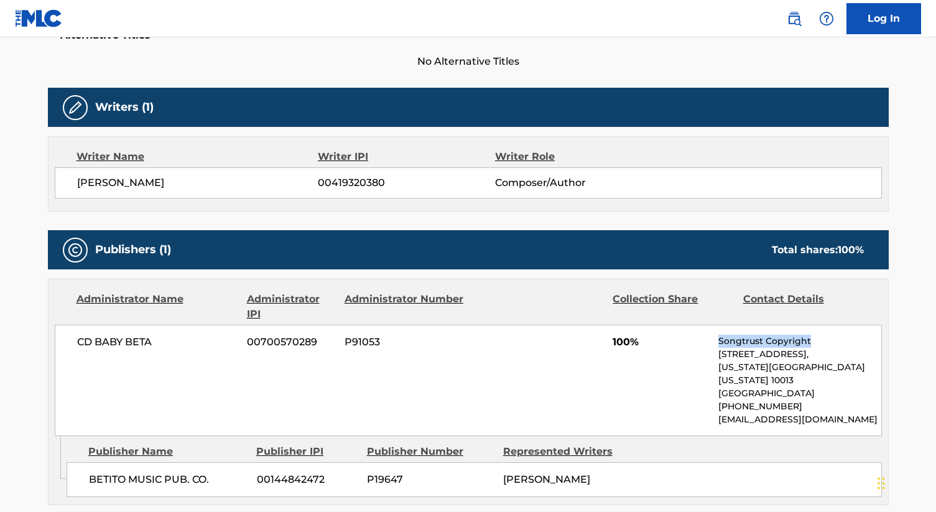
drag, startPoint x: 813, startPoint y: 338, endPoint x: 693, endPoint y: 338, distance: 120.1
click at [693, 338] on div "CD BABY BETA 00700570289 P91053 100% Songtrust Copyright [STREET_ADDRESS][US_ST…" at bounding box center [468, 380] width 827 height 111
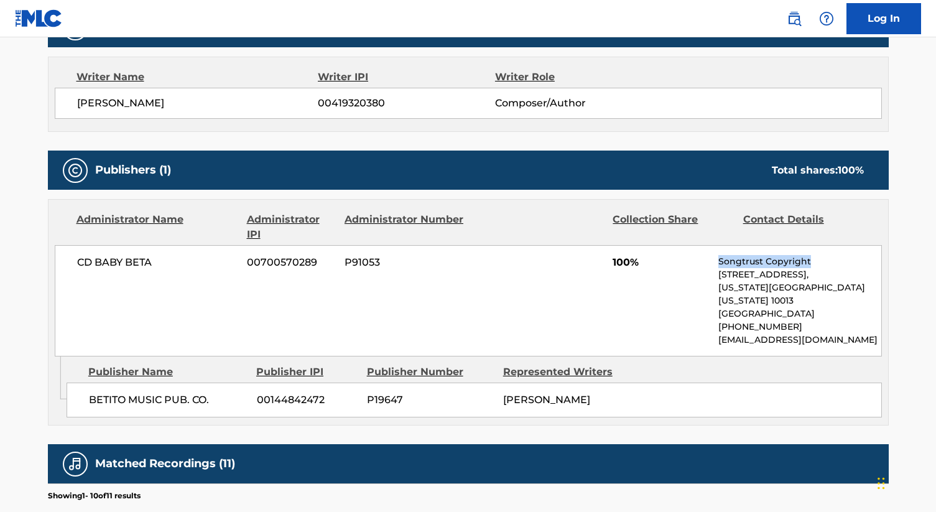
scroll to position [432, 0]
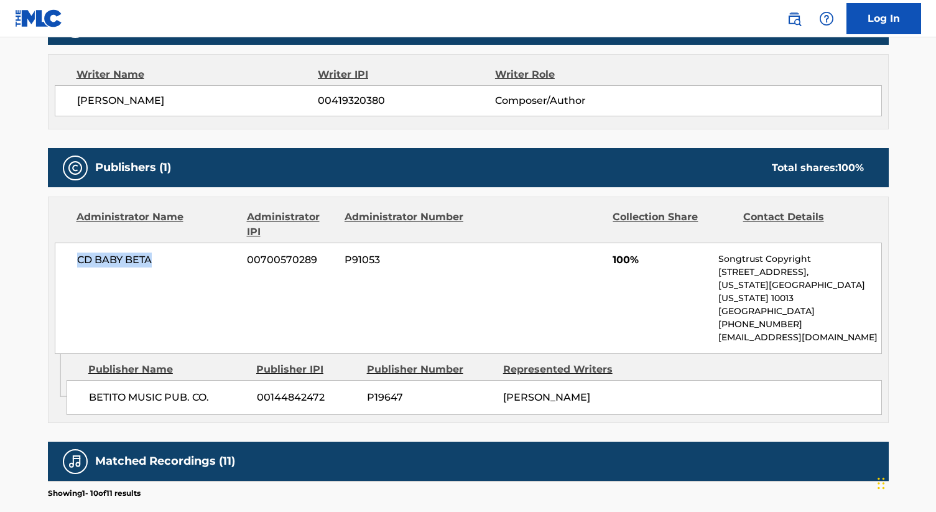
drag, startPoint x: 155, startPoint y: 258, endPoint x: 62, endPoint y: 253, distance: 92.8
click at [57, 254] on div "CD BABY BETA 00700570289 P91053 100% Songtrust Copyright [STREET_ADDRESS][US_ST…" at bounding box center [468, 298] width 827 height 111
drag, startPoint x: 816, startPoint y: 259, endPoint x: 753, endPoint y: 260, distance: 62.8
click at [752, 259] on p "Songtrust Copyright" at bounding box center [800, 259] width 162 height 13
drag, startPoint x: 840, startPoint y: 322, endPoint x: 684, endPoint y: 322, distance: 156.2
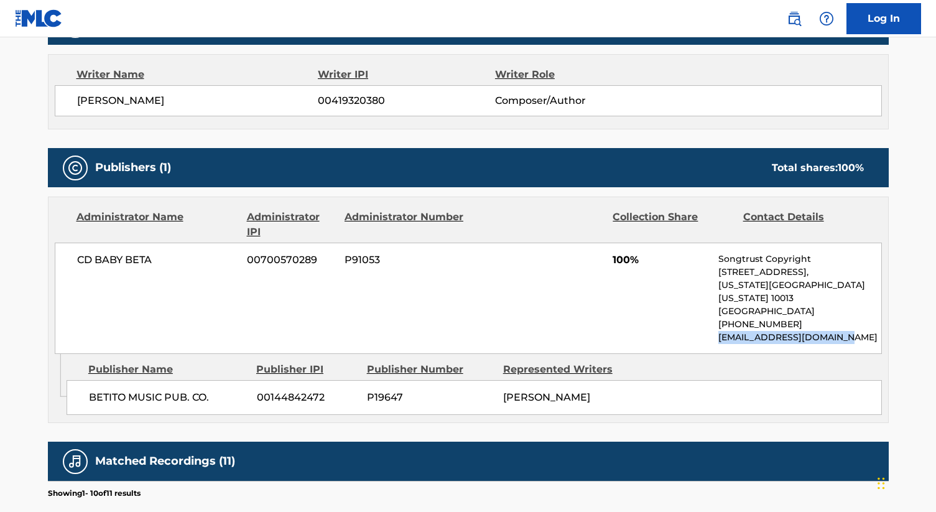
click at [684, 322] on div "CD BABY BETA 00700570289 P91053 100% Songtrust Copyright [STREET_ADDRESS][US_ST…" at bounding box center [468, 298] width 827 height 111
copy p "[EMAIL_ADDRESS][DOMAIN_NAME]"
drag, startPoint x: 212, startPoint y: 381, endPoint x: 79, endPoint y: 378, distance: 132.5
click at [75, 380] on div "BETITO MUSIC PUB. CO. 00144842472 P19647 [PERSON_NAME]" at bounding box center [475, 397] width 816 height 35
copy span "BETITO MUSIC PUB. CO."
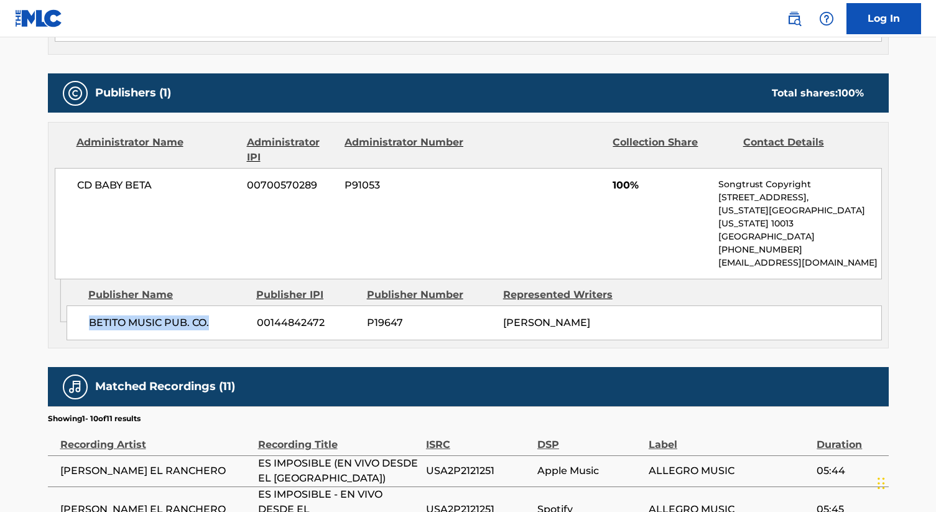
scroll to position [397, 0]
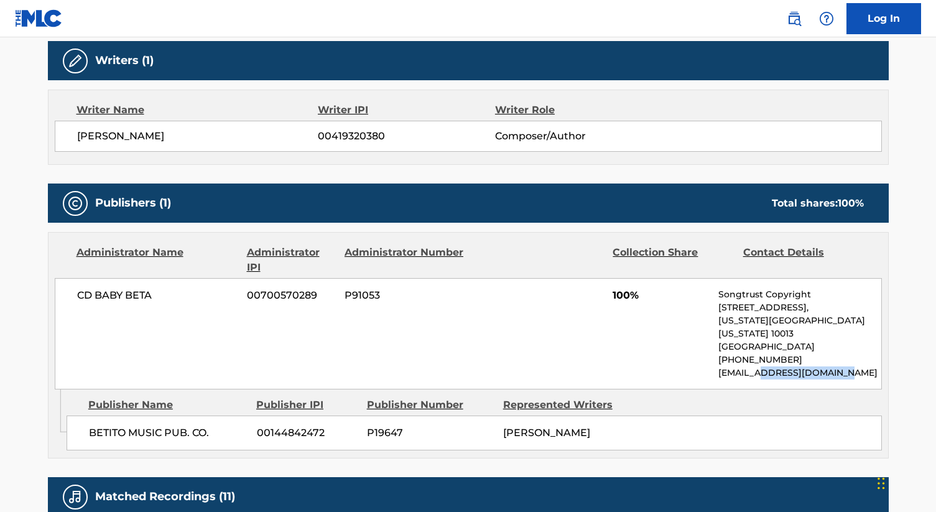
drag, startPoint x: 839, startPoint y: 357, endPoint x: 753, endPoint y: 358, distance: 85.2
click at [754, 366] on p "[EMAIL_ADDRESS][DOMAIN_NAME]" at bounding box center [800, 372] width 162 height 13
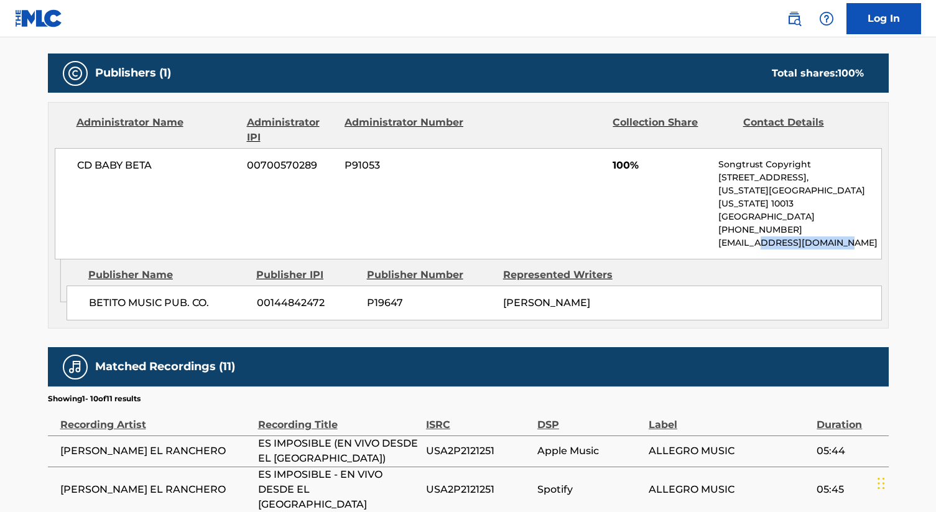
scroll to position [531, 0]
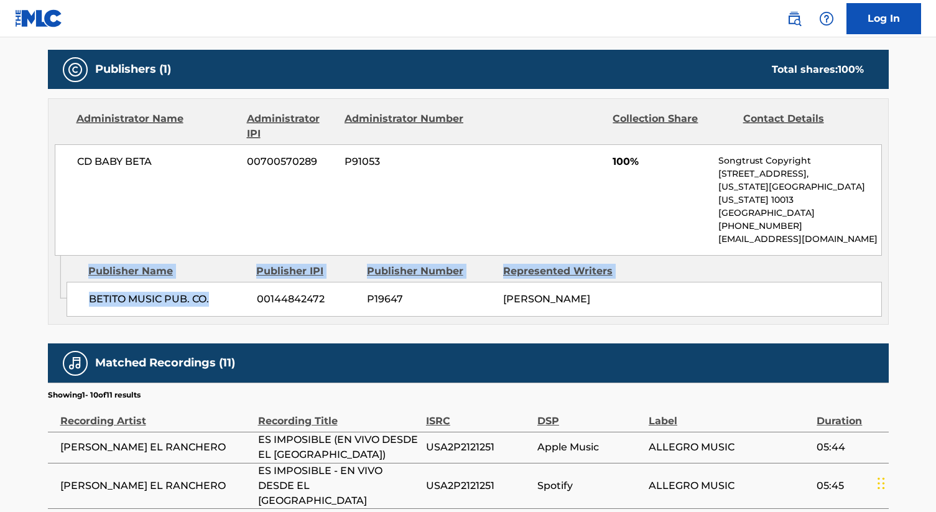
drag, startPoint x: 209, startPoint y: 282, endPoint x: 64, endPoint y: 281, distance: 145.0
click at [64, 281] on div "Admin Original Publisher Connecting Line Publisher Name Publisher IPI Publisher…" at bounding box center [469, 290] width 840 height 68
copy div "Publisher Name Publisher IPI Publisher Number Represented Writers BETITO MUSIC …"
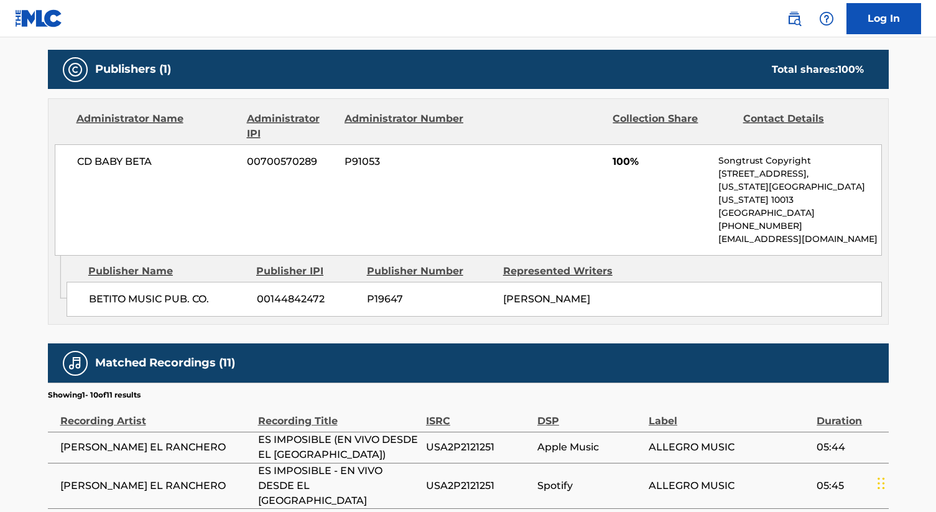
click at [312, 174] on div "CD BABY BETA 00700570289 P91053 100% Songtrust Copyright [STREET_ADDRESS][US_ST…" at bounding box center [468, 199] width 827 height 111
drag, startPoint x: 205, startPoint y: 287, endPoint x: 88, endPoint y: 286, distance: 117.0
click at [85, 287] on div "BETITO MUSIC PUB. CO. 00144842472 P19647 [PERSON_NAME]" at bounding box center [475, 299] width 816 height 35
copy span "BETITO MUSIC PUB. CO."
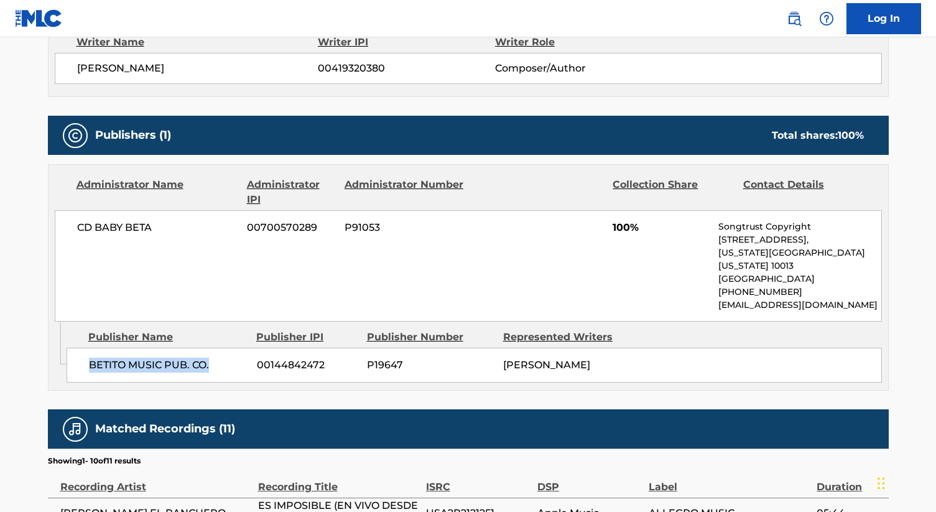
scroll to position [460, 0]
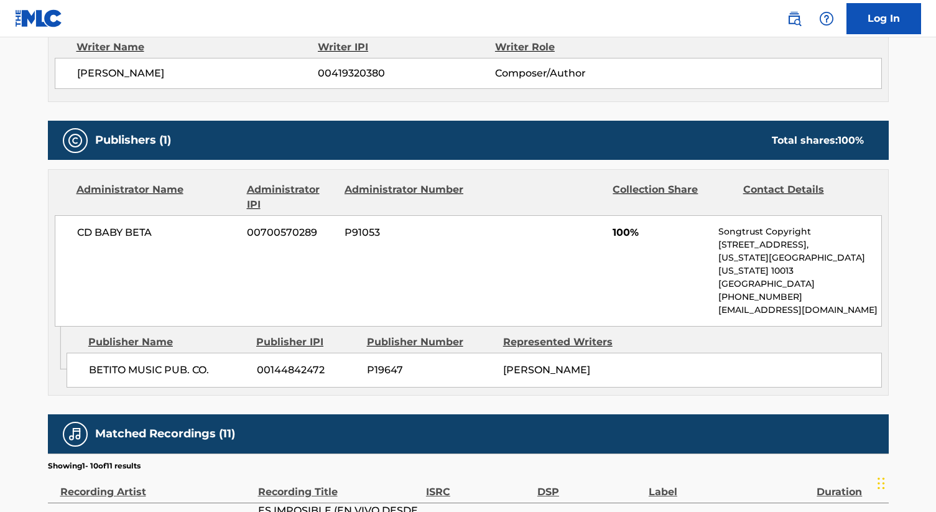
click at [335, 363] on span "00144842472" at bounding box center [307, 370] width 101 height 15
drag, startPoint x: 328, startPoint y: 355, endPoint x: 273, endPoint y: 354, distance: 54.8
click at [273, 363] on span "00144842472" at bounding box center [307, 370] width 101 height 15
